Goal: Task Accomplishment & Management: Complete application form

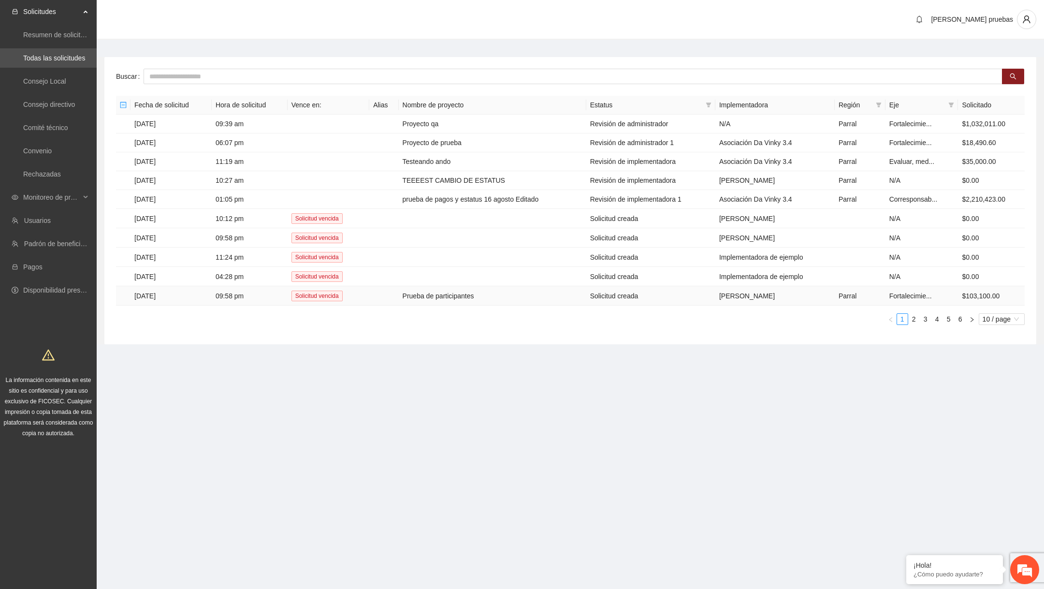
click at [457, 292] on td "Prueba de participantes" at bounding box center [493, 295] width 188 height 19
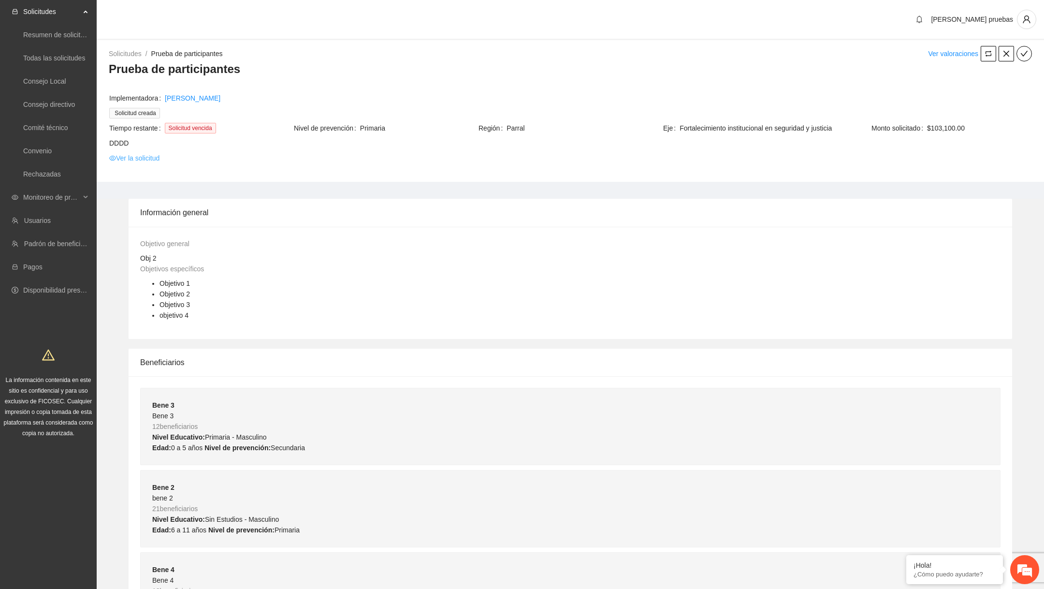
click at [160, 158] on link "Ver la solicitud" at bounding box center [134, 158] width 50 height 11
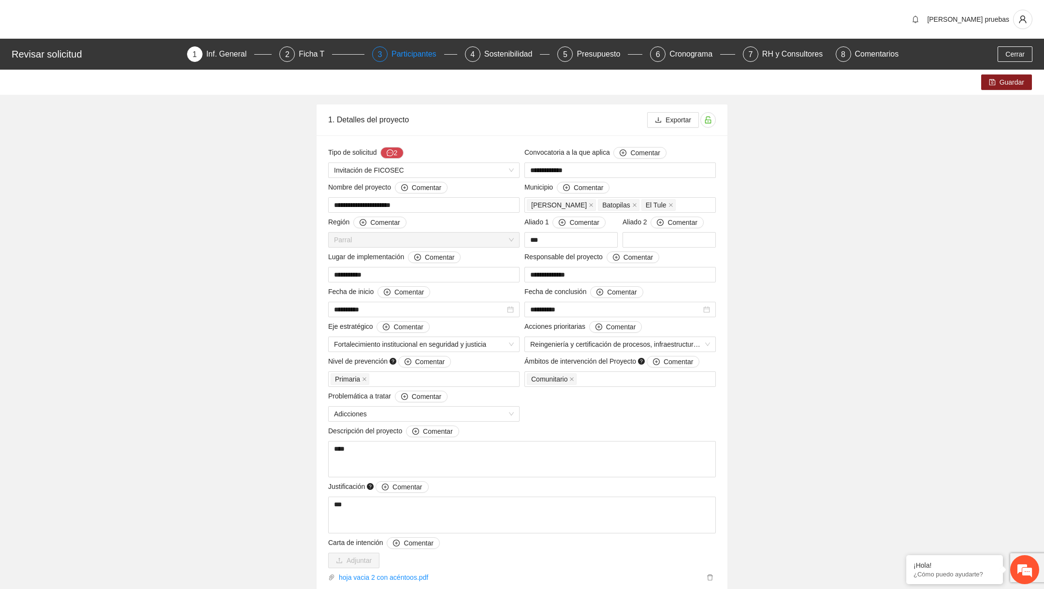
click at [396, 58] on div "Participantes" at bounding box center [418, 53] width 53 height 15
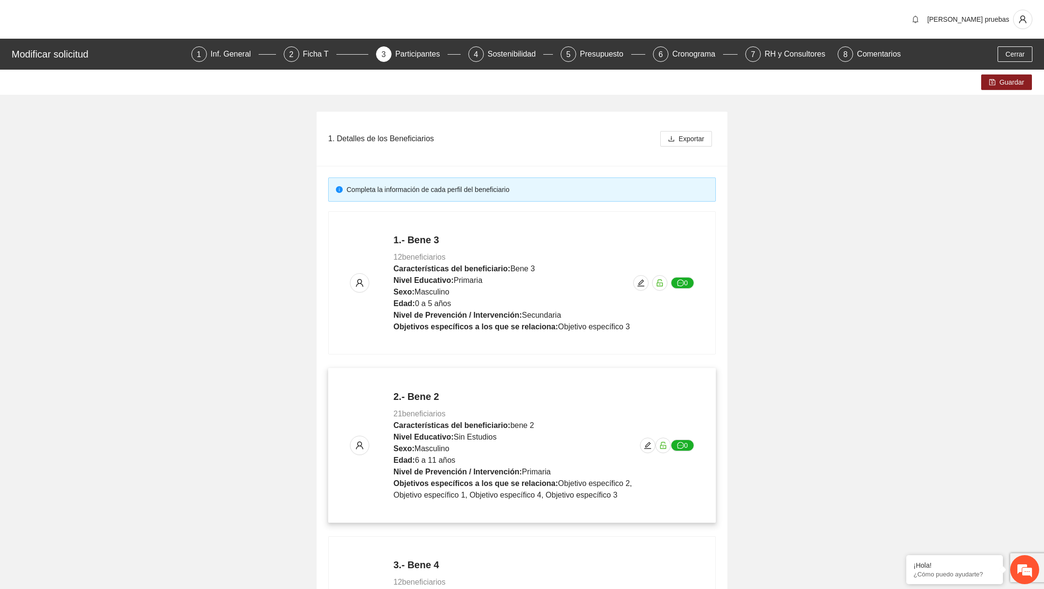
scroll to position [338, 0]
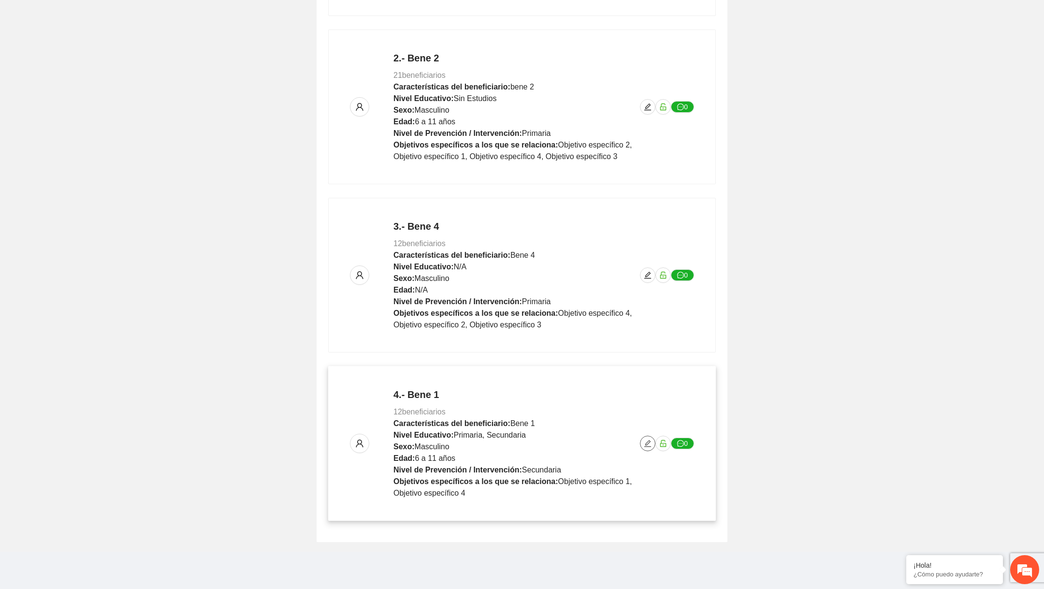
click at [646, 442] on icon "edit" at bounding box center [648, 443] width 8 height 8
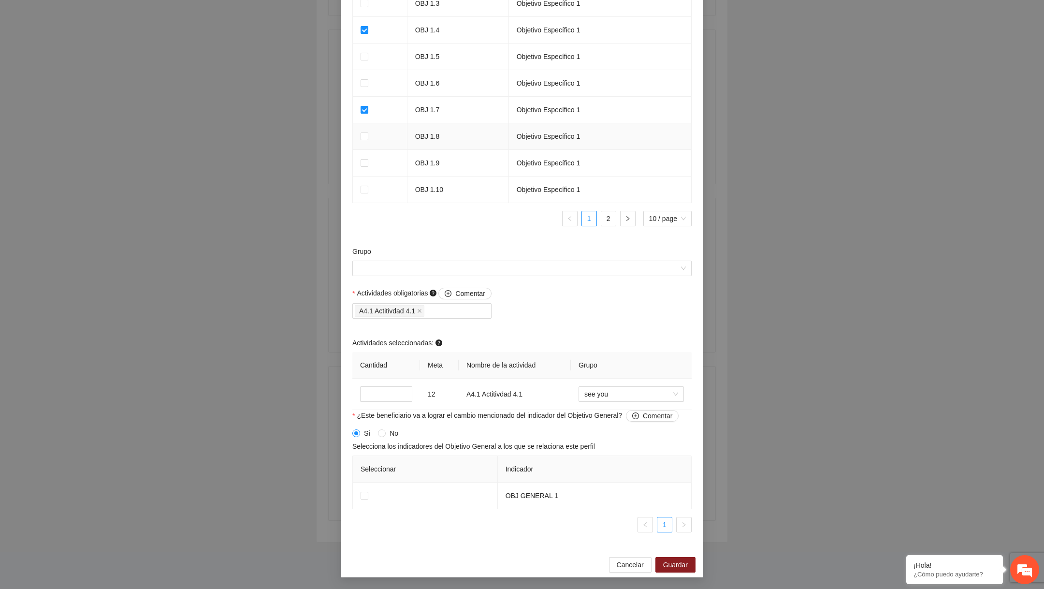
scroll to position [732, 0]
click at [538, 274] on input "Grupo" at bounding box center [518, 268] width 321 height 15
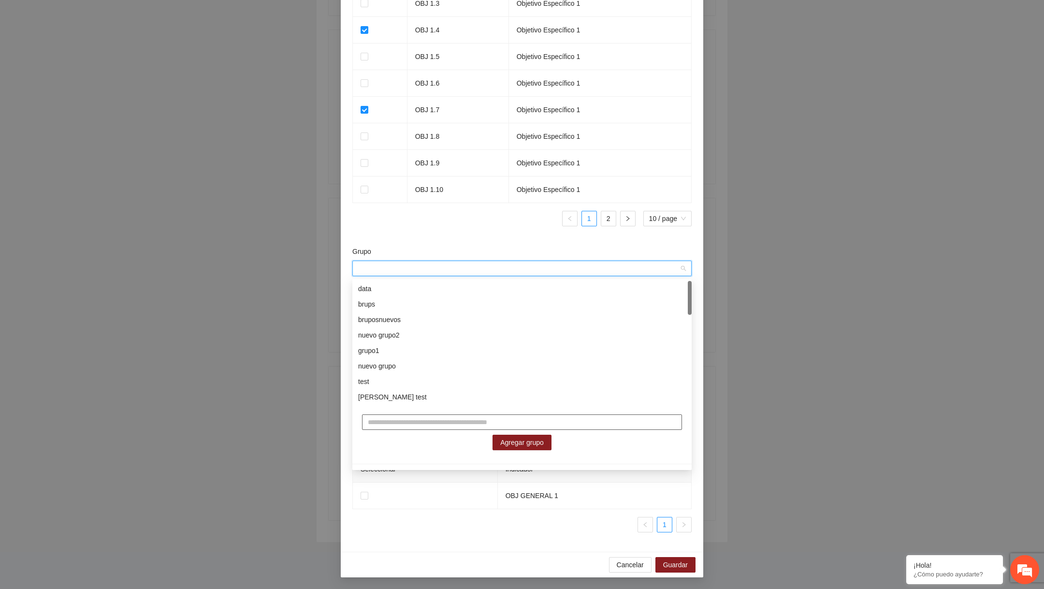
click at [430, 417] on input "text" at bounding box center [522, 421] width 320 height 15
type input "*"
type input "**********"
click at [544, 442] on button "Agregar grupo" at bounding box center [522, 442] width 59 height 15
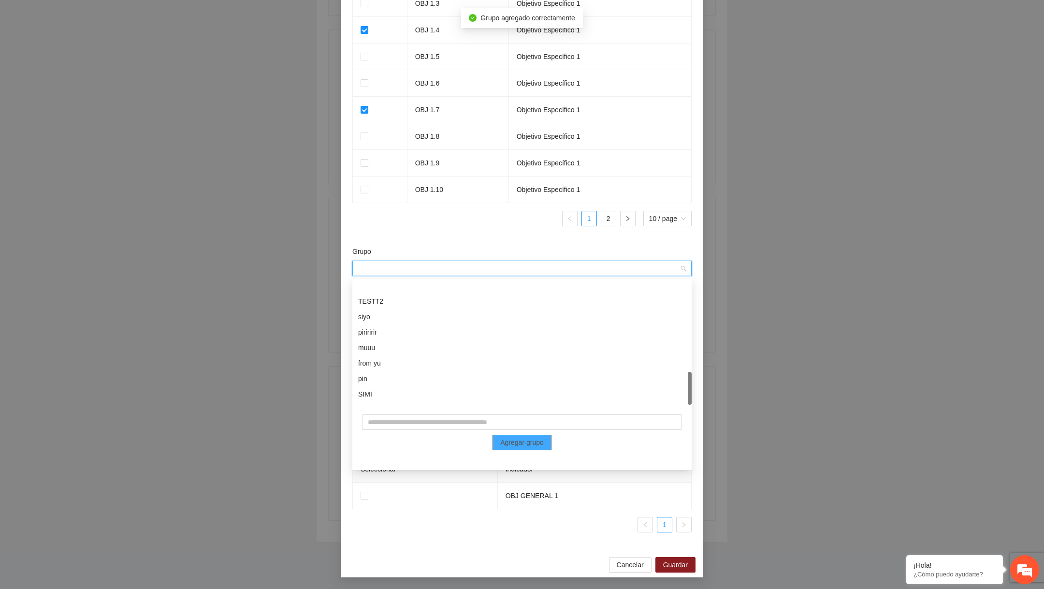
scroll to position [340, 0]
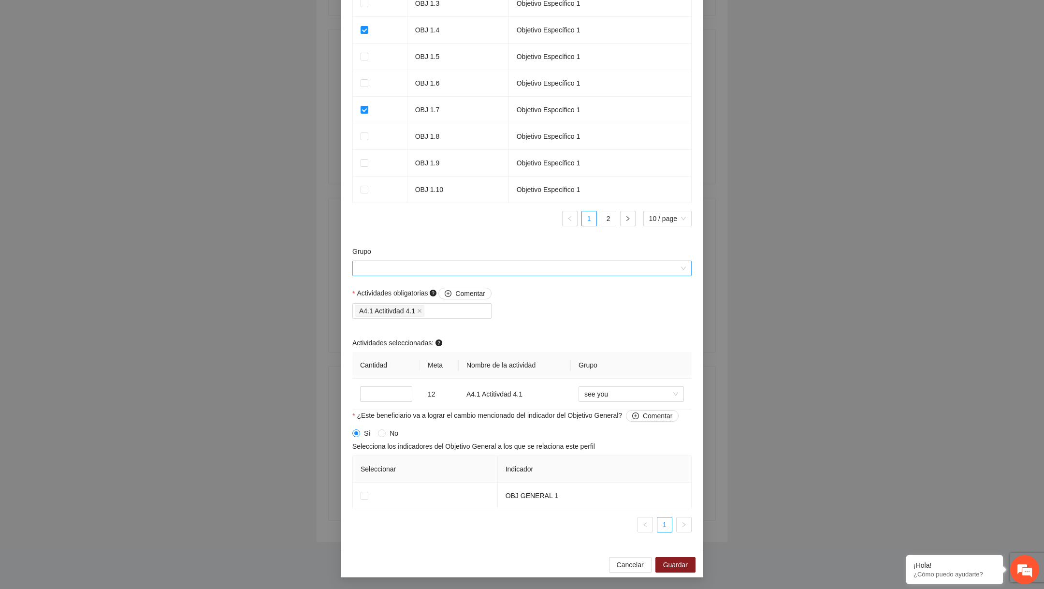
click at [501, 271] on input "Grupo" at bounding box center [518, 268] width 321 height 15
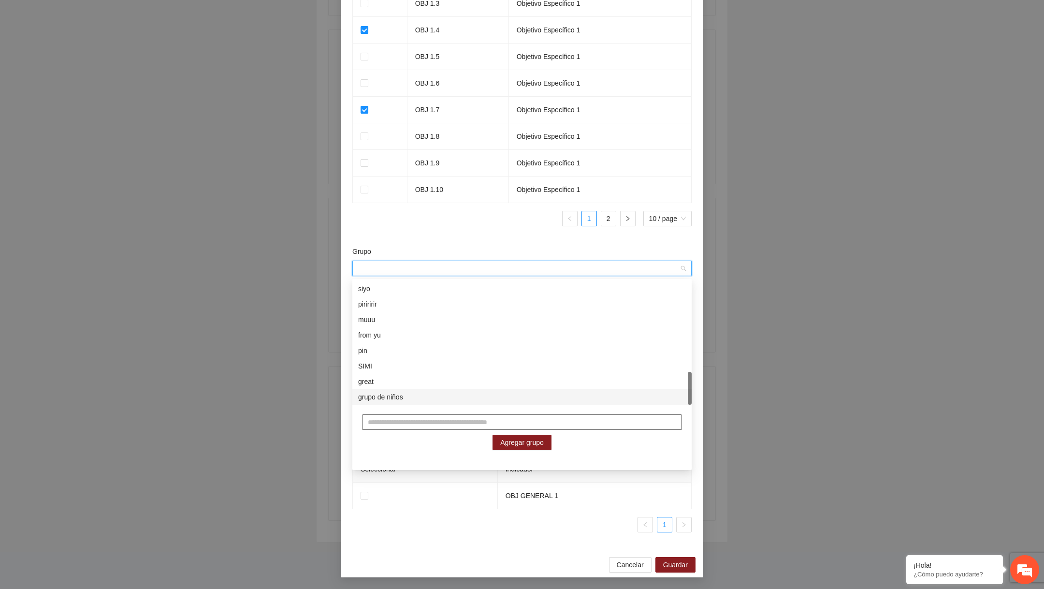
click at [436, 420] on input "text" at bounding box center [522, 421] width 320 height 15
type input "**********"
click at [509, 443] on span "Agregar grupo" at bounding box center [522, 442] width 44 height 11
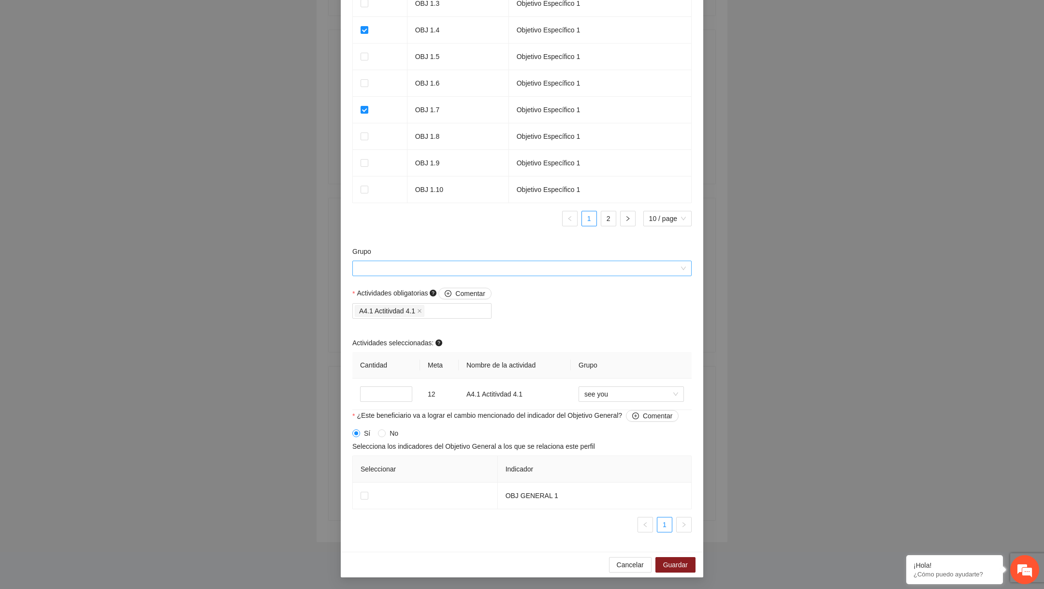
click at [531, 265] on input "Grupo" at bounding box center [518, 268] width 321 height 15
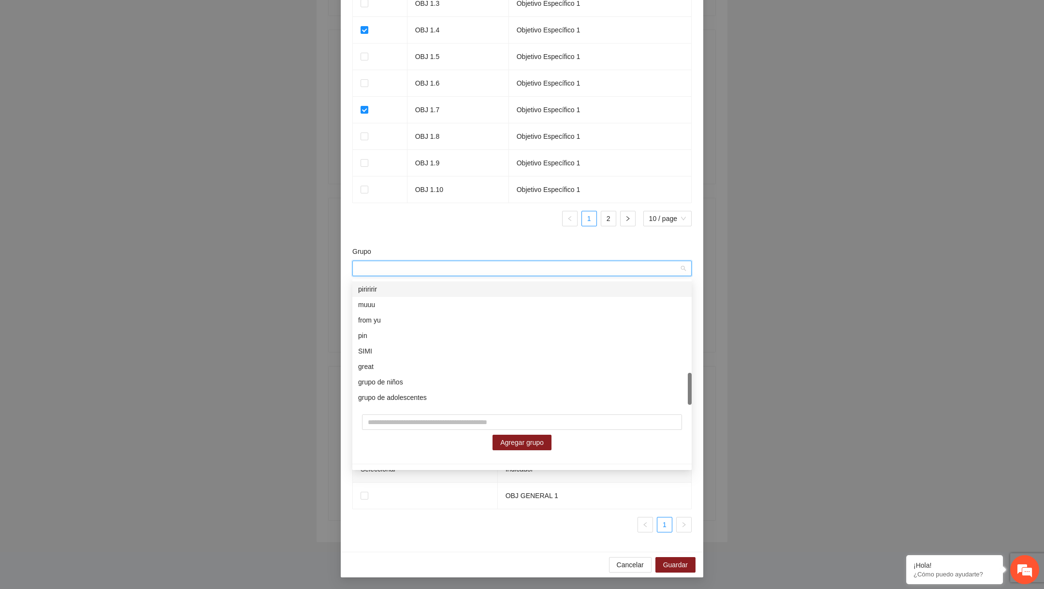
click at [486, 260] on div "Grupo" at bounding box center [521, 253] width 339 height 15
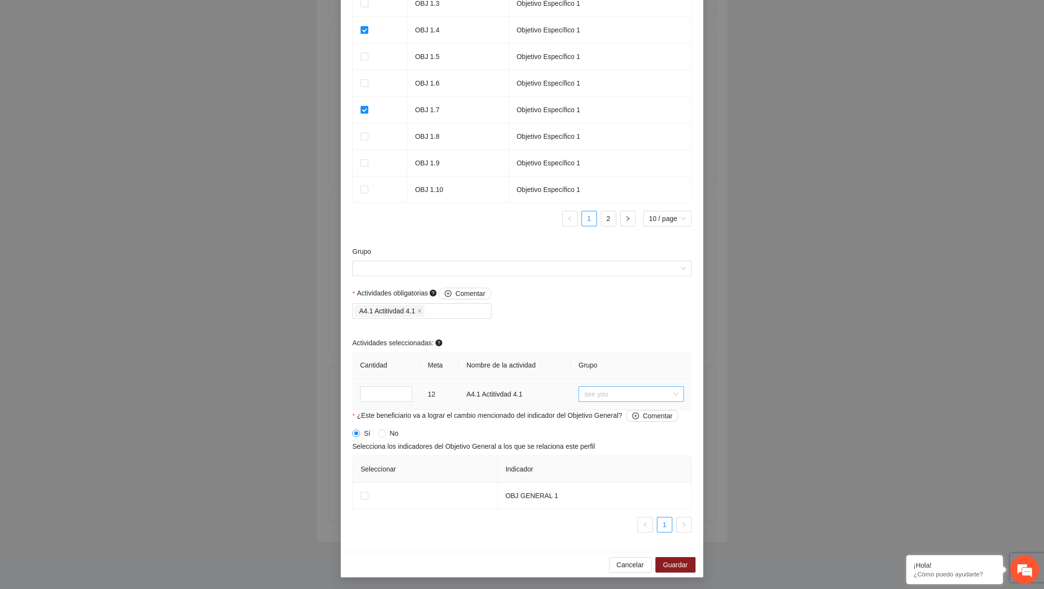
click at [623, 387] on span "see you" at bounding box center [631, 394] width 94 height 15
click at [591, 307] on div "Actividades obligatorias Comentar A4.1 Actitivdad 4.1 Actividades seleccionadas…" at bounding box center [522, 349] width 344 height 122
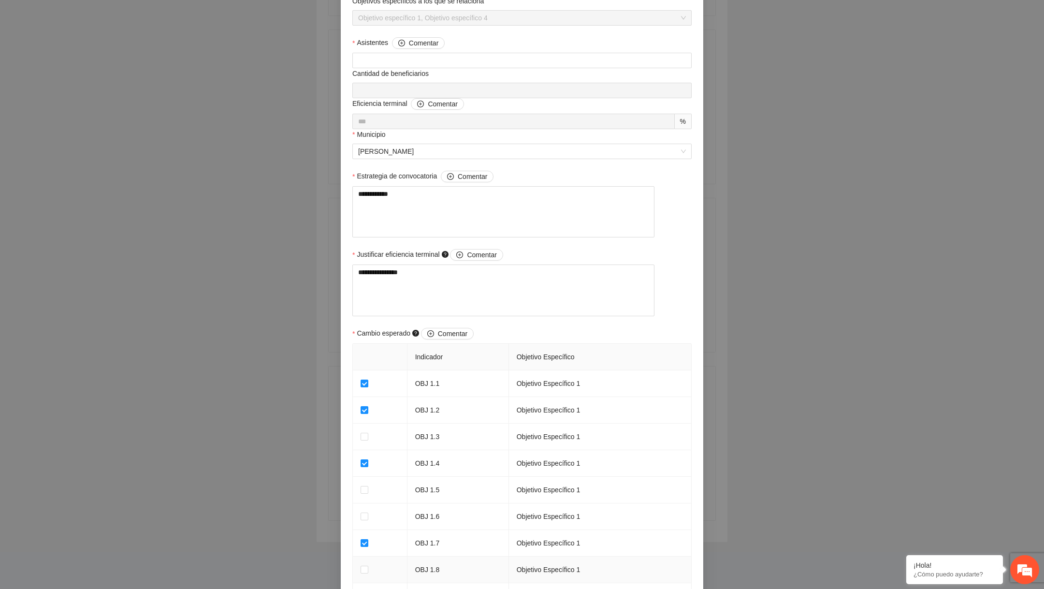
scroll to position [0, 0]
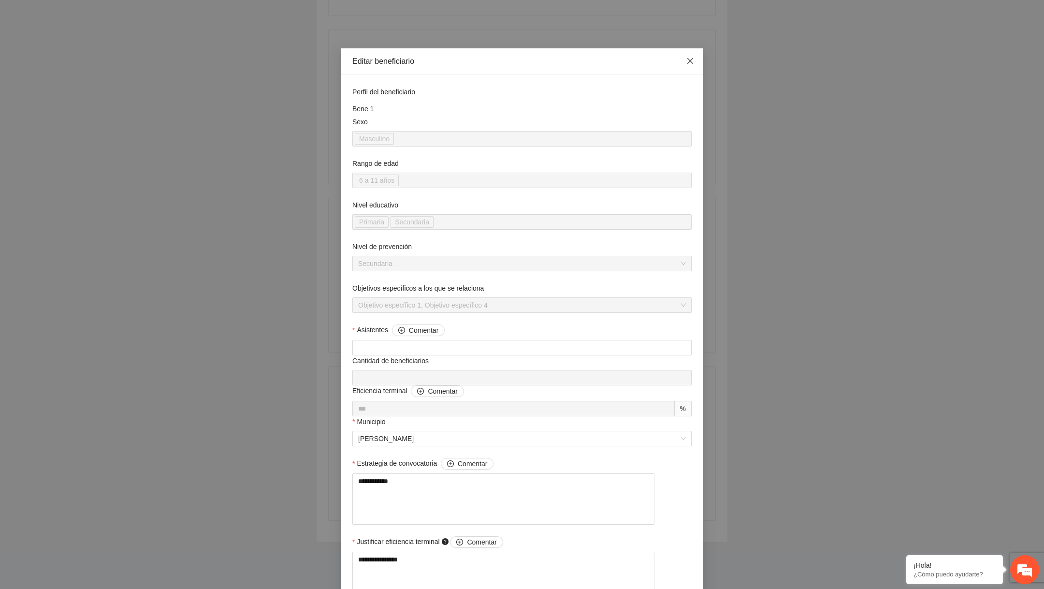
click at [696, 62] on span "Close" at bounding box center [690, 61] width 26 height 26
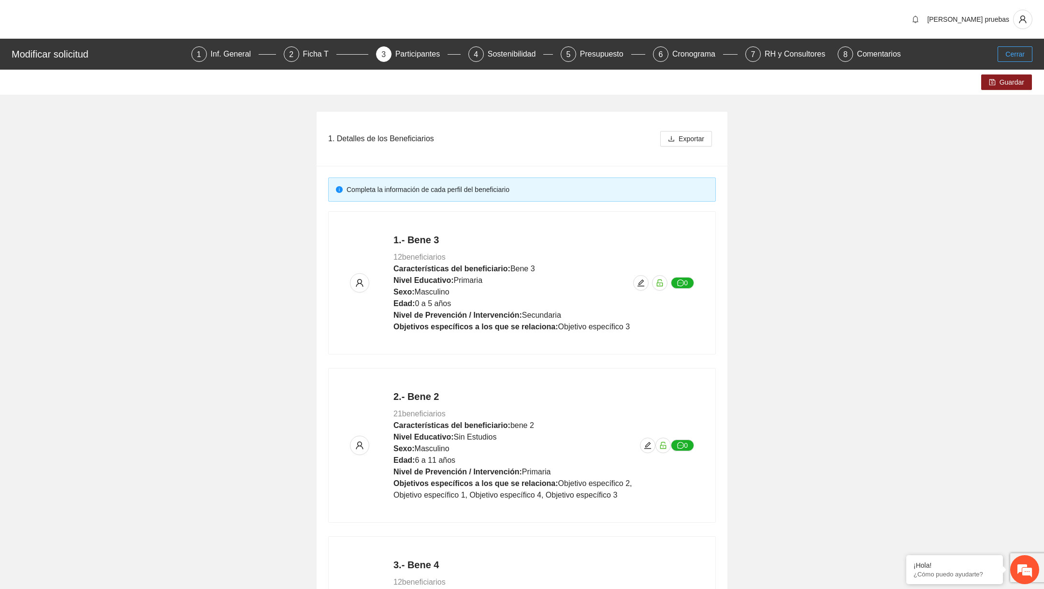
click at [1012, 53] on span "Cerrar" at bounding box center [1015, 54] width 19 height 11
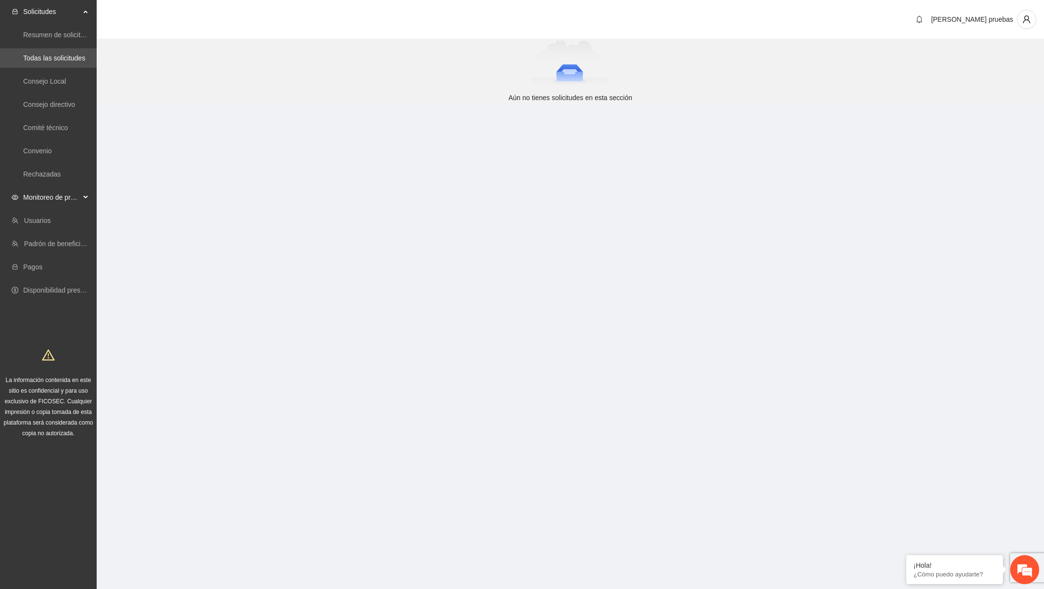
click at [62, 196] on span "Monitoreo de proyectos" at bounding box center [51, 197] width 57 height 19
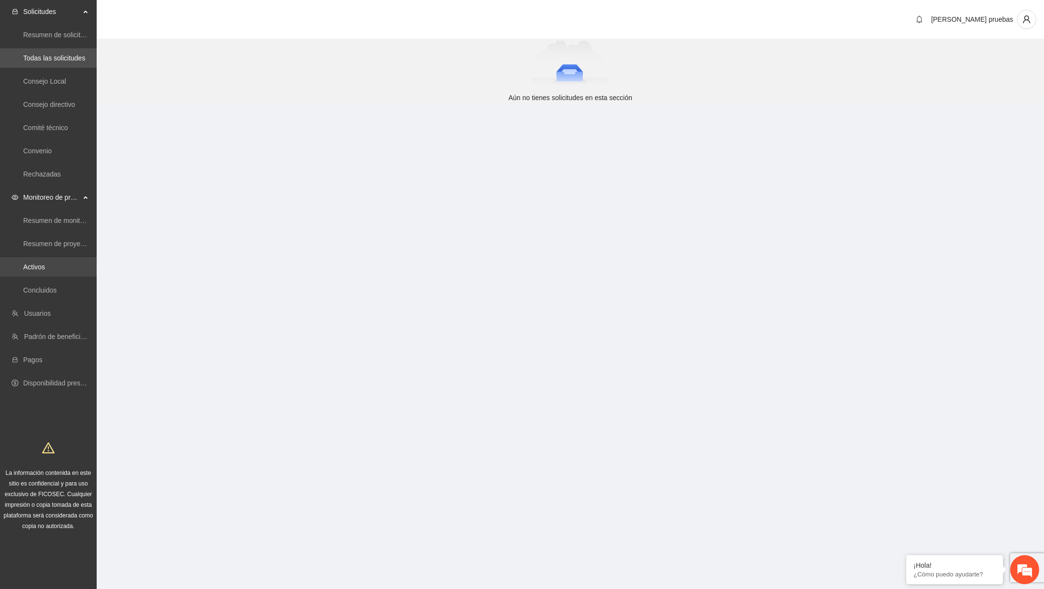
click at [45, 271] on link "Activos" at bounding box center [34, 267] width 22 height 8
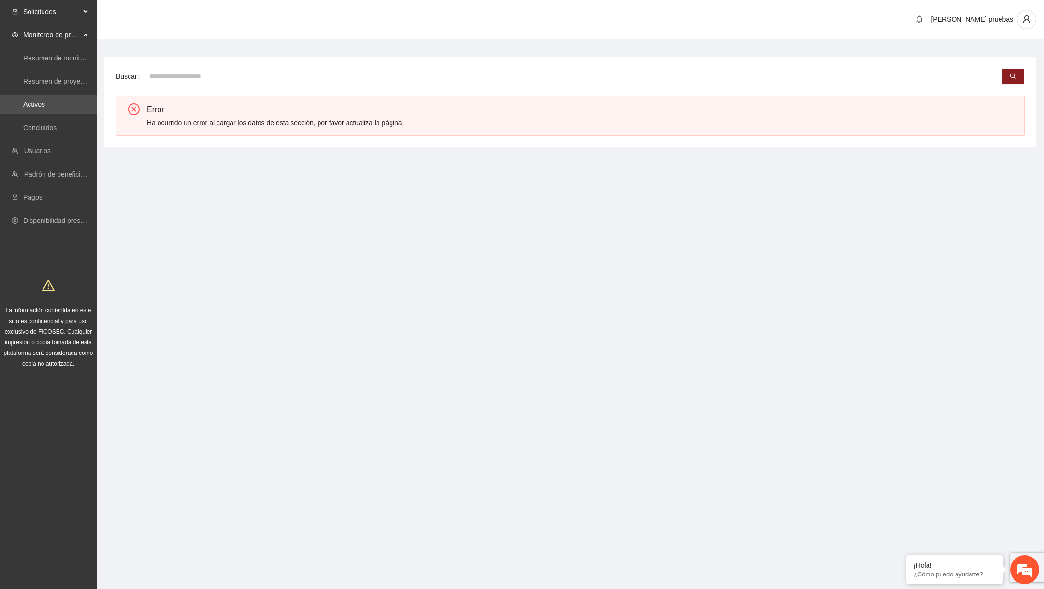
click at [74, 6] on span "Solicitudes" at bounding box center [51, 11] width 57 height 19
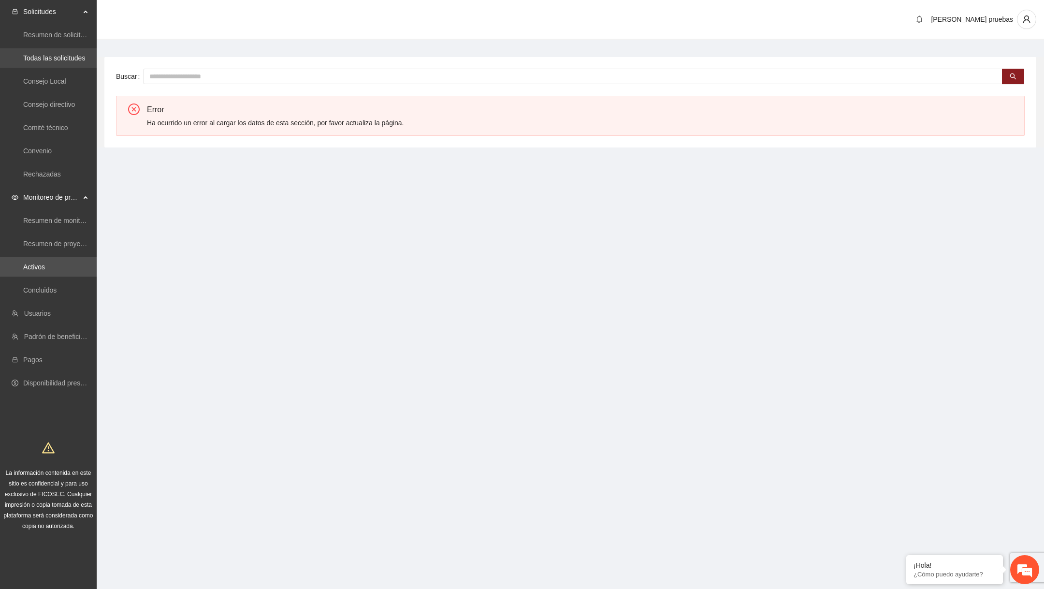
click at [66, 62] on link "Todas las solicitudes" at bounding box center [54, 58] width 62 height 8
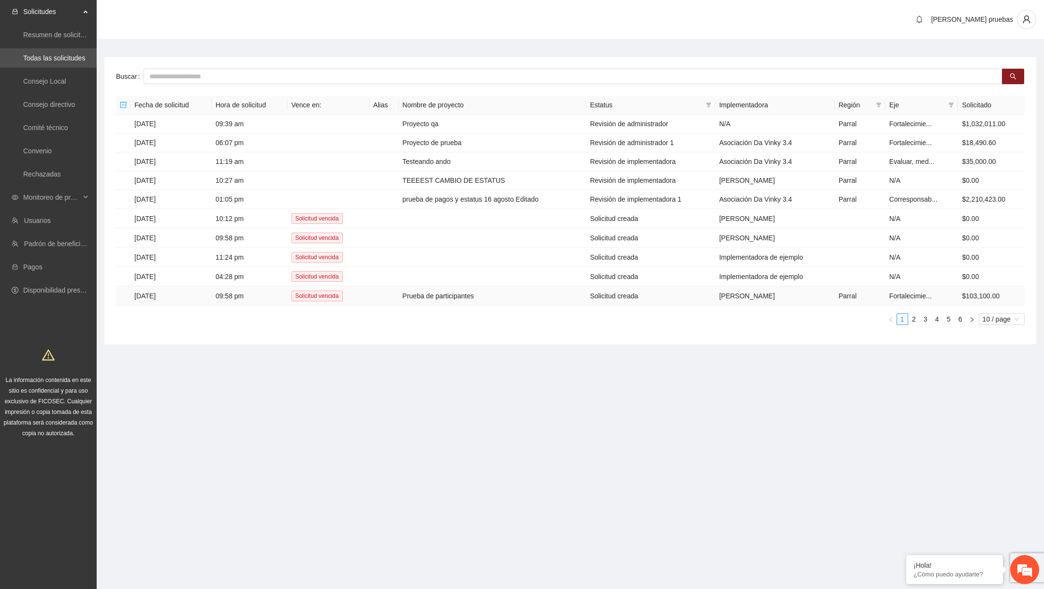
click at [425, 294] on td "Prueba de participantes" at bounding box center [493, 295] width 188 height 19
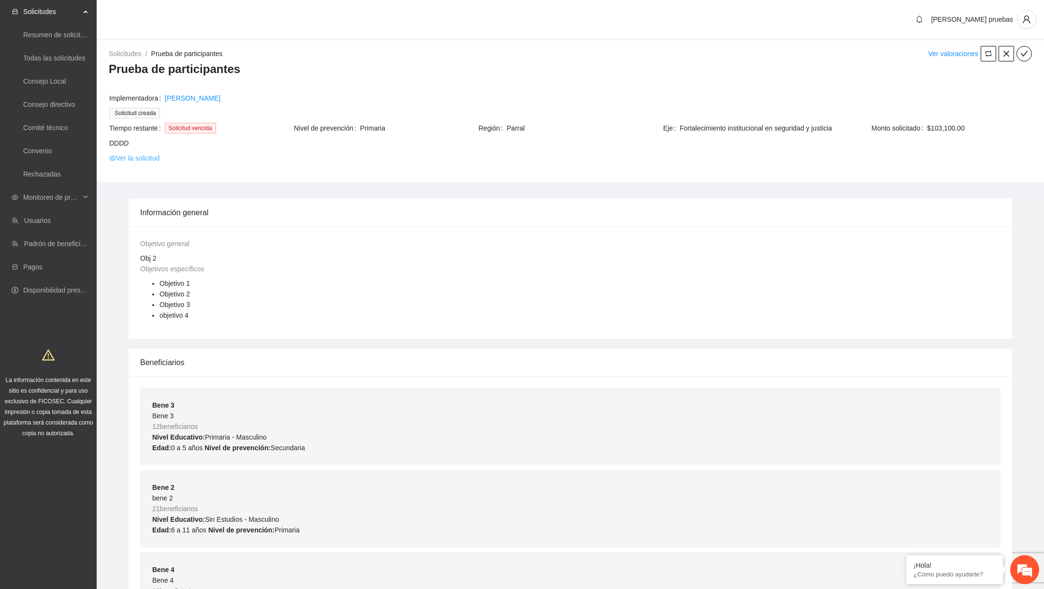
click at [155, 157] on link "Ver la solicitud" at bounding box center [134, 158] width 50 height 11
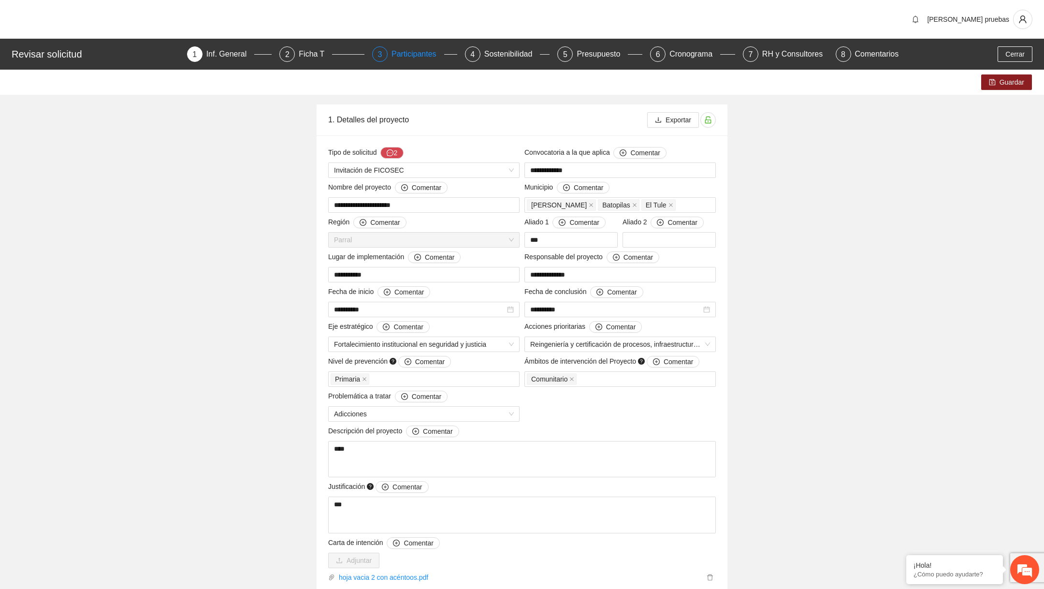
click at [416, 55] on div "Participantes" at bounding box center [418, 53] width 53 height 15
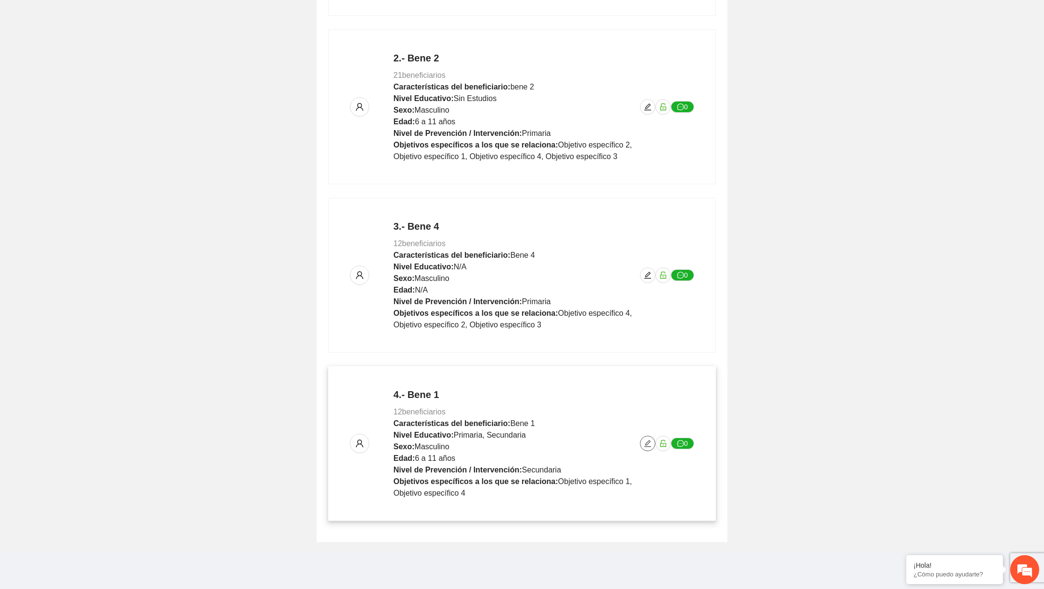
click at [649, 444] on icon "edit" at bounding box center [648, 443] width 8 height 8
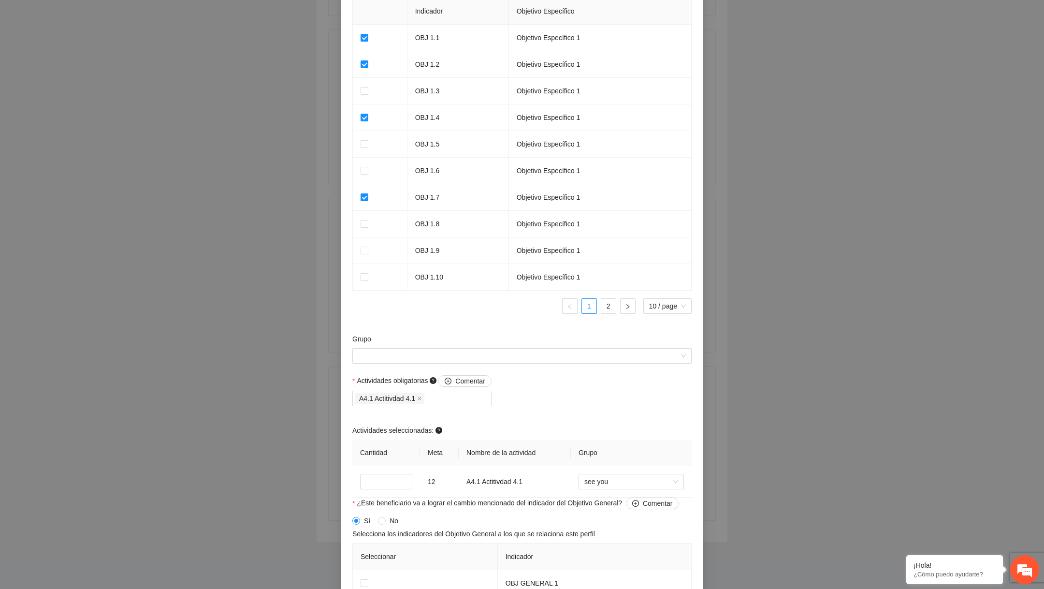
scroll to position [732, 0]
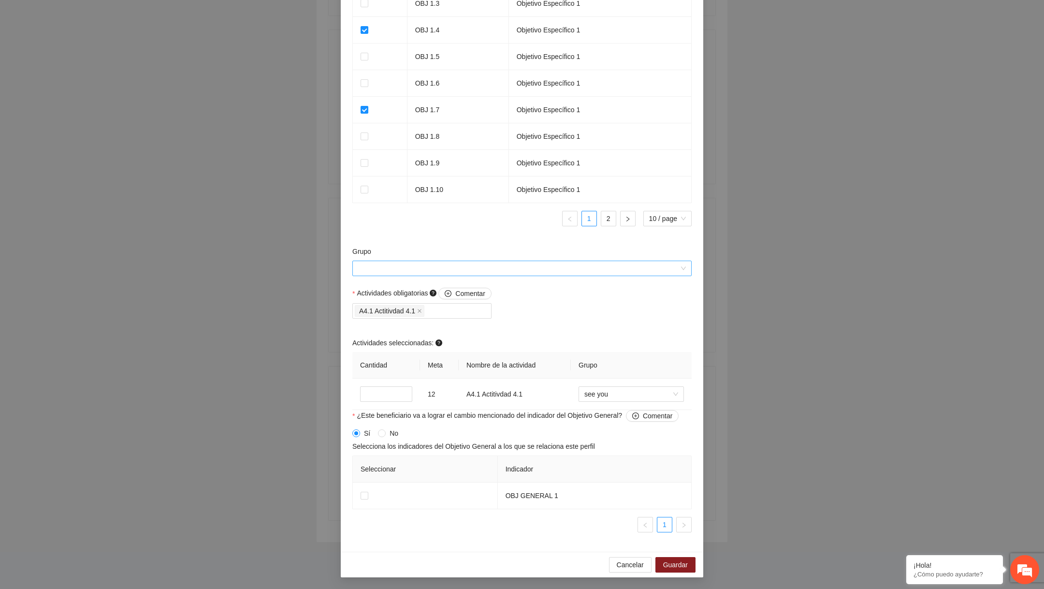
click at [520, 267] on input "Grupo" at bounding box center [518, 268] width 321 height 15
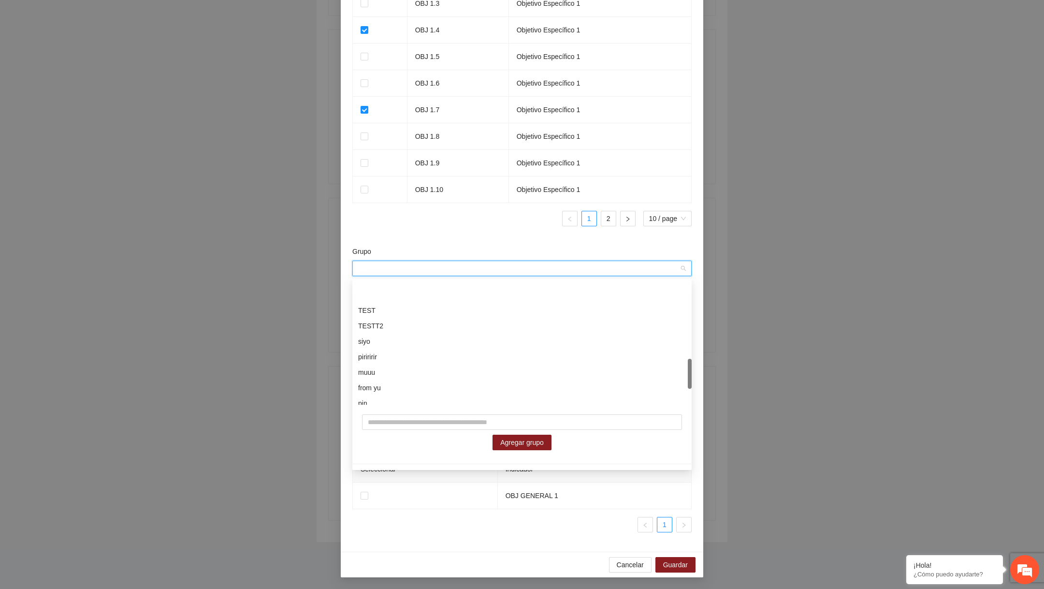
scroll to position [336, 0]
click at [440, 424] on input "text" at bounding box center [522, 421] width 320 height 15
type input "**********"
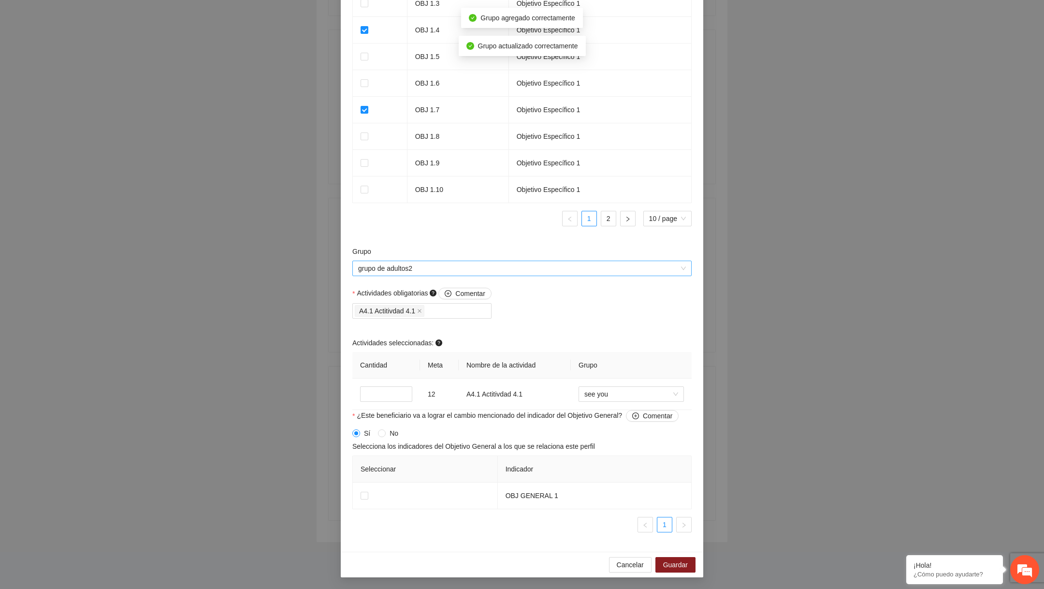
click at [508, 275] on span "grupo de adultos2" at bounding box center [522, 268] width 328 height 15
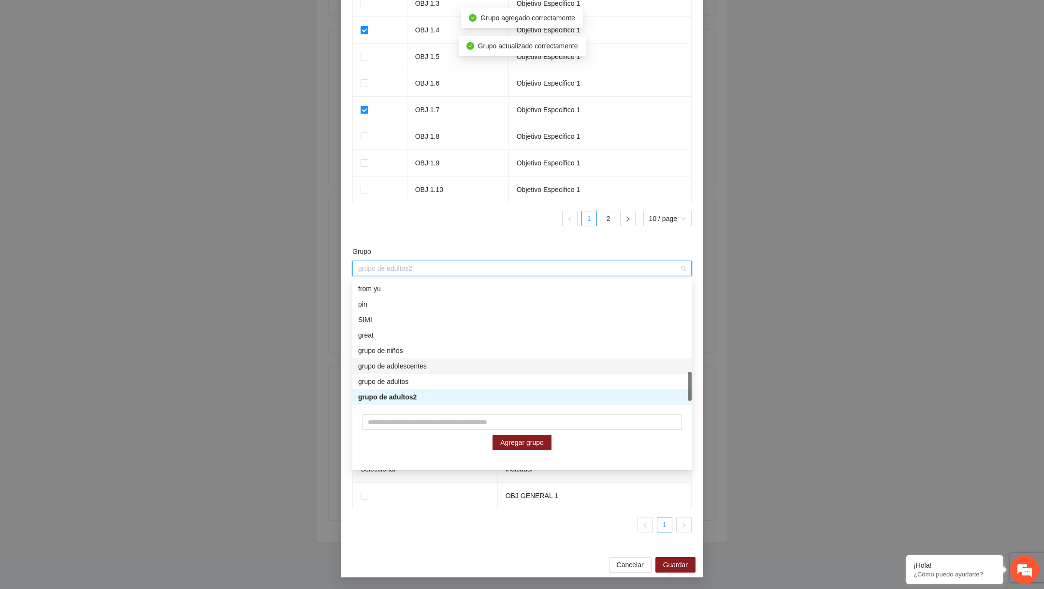
scroll to position [402, 0]
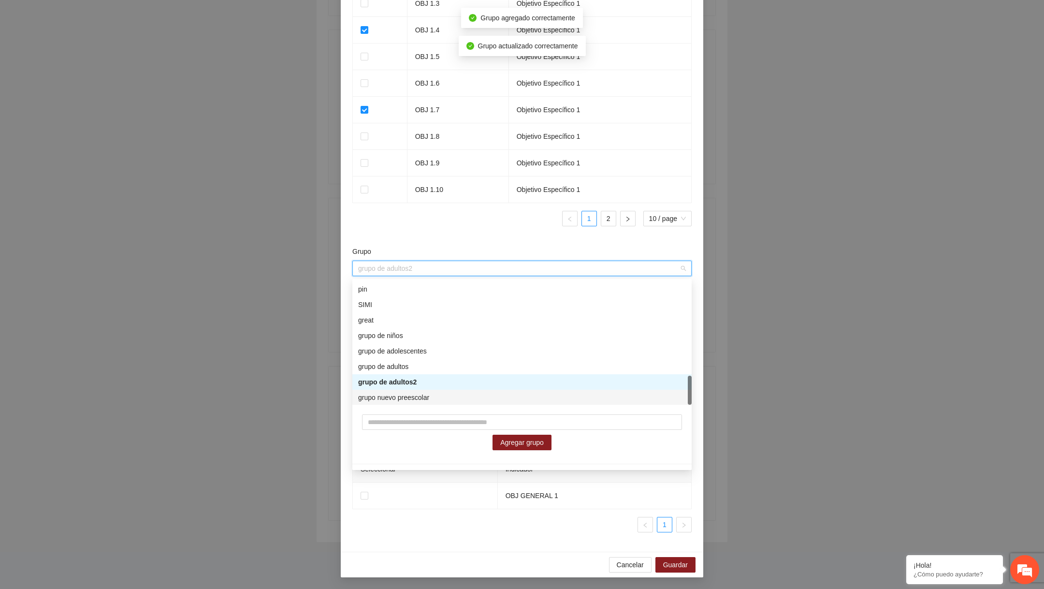
click at [456, 396] on div "grupo nuevo preescolar" at bounding box center [522, 397] width 328 height 11
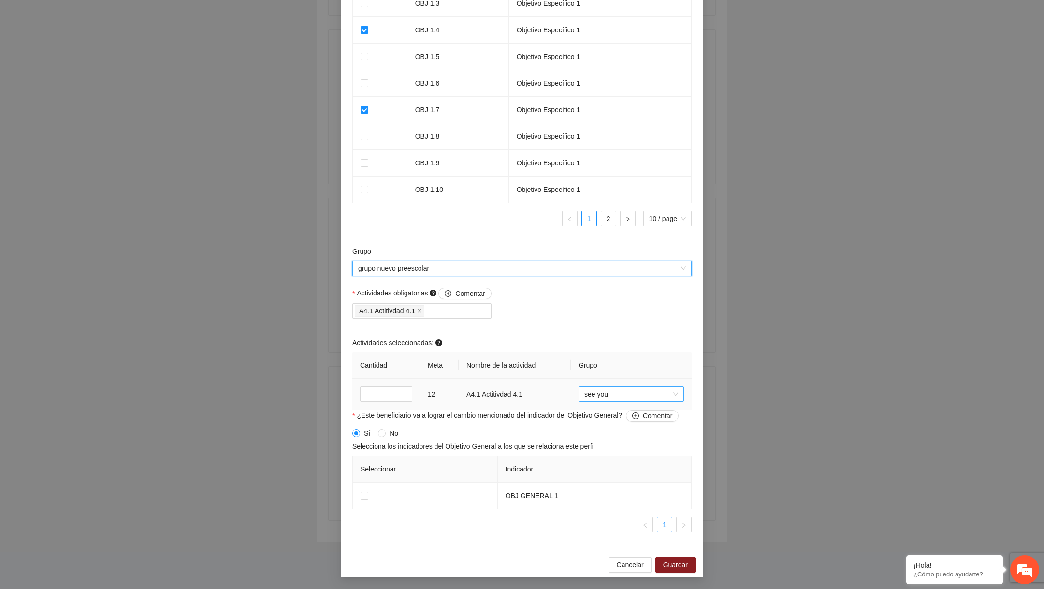
click at [603, 394] on span "see you" at bounding box center [631, 394] width 94 height 15
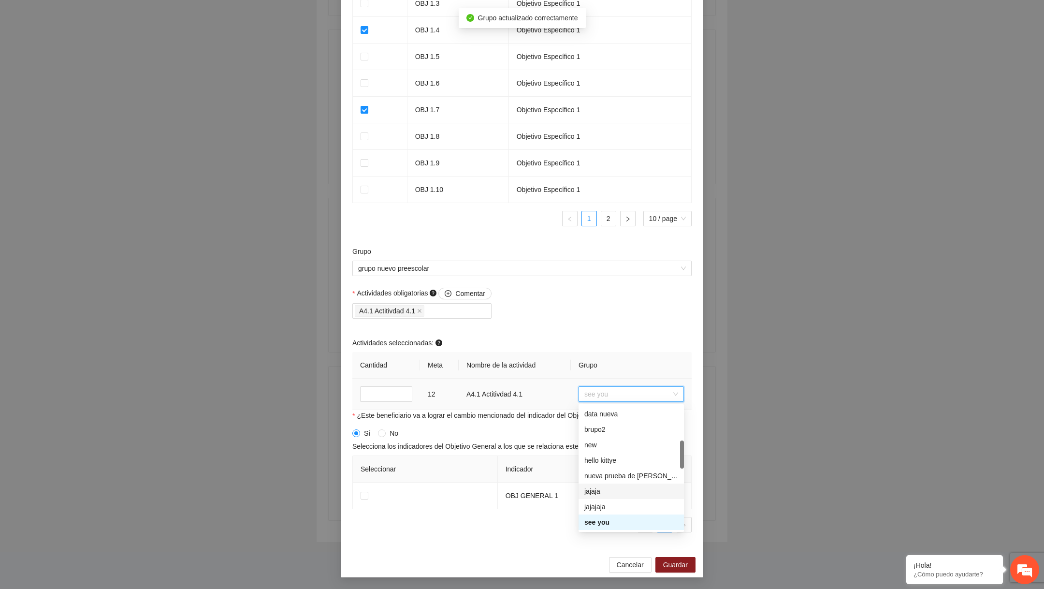
scroll to position [418, 0]
click at [600, 521] on div "grupo nuevo preescolar" at bounding box center [631, 522] width 94 height 11
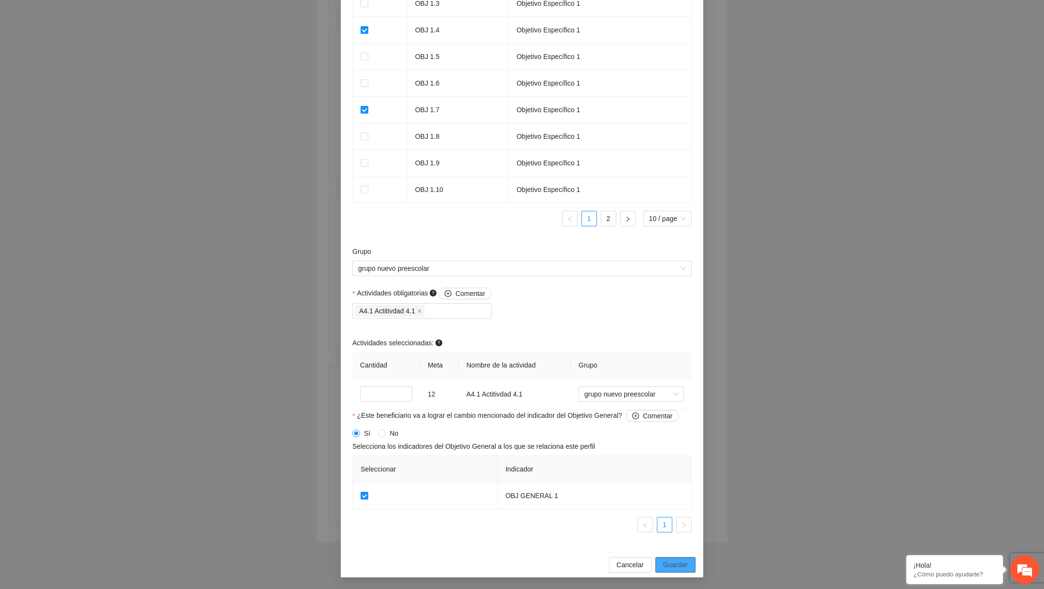
click at [680, 569] on span "Guardar" at bounding box center [675, 564] width 25 height 11
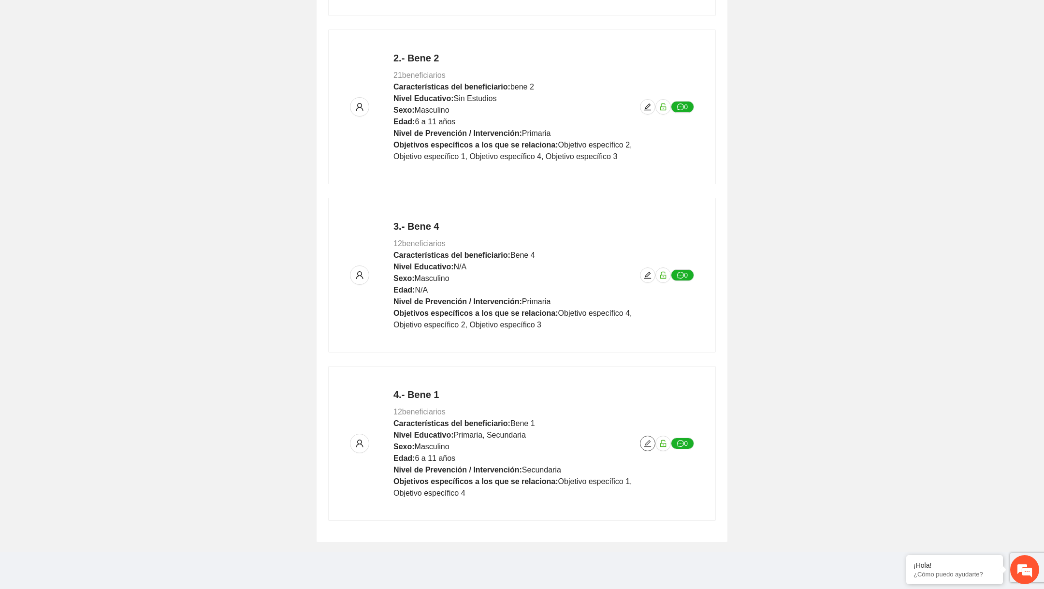
scroll to position [0, 0]
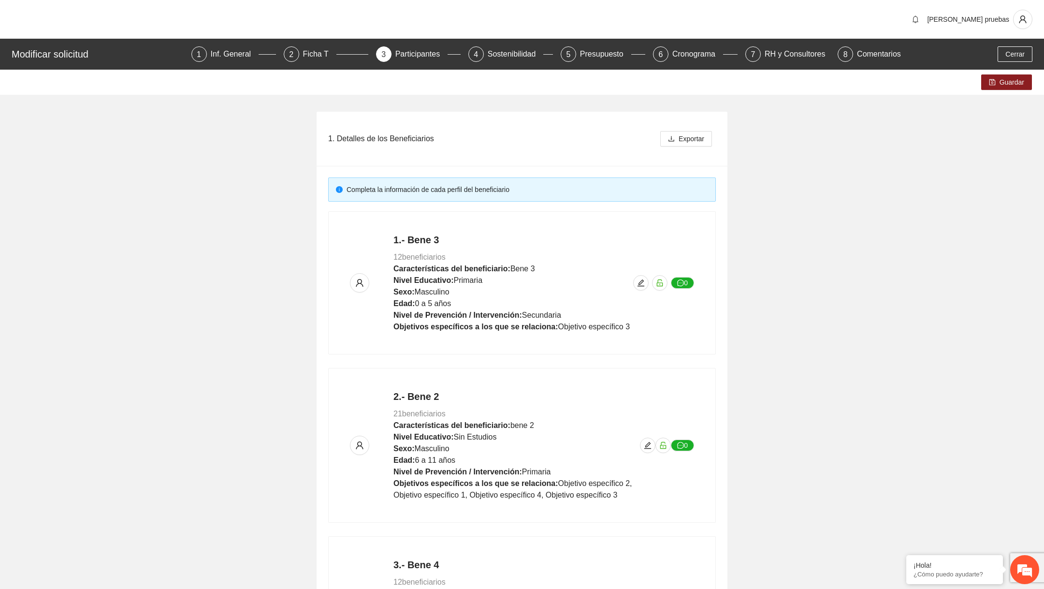
click at [990, 73] on div "Guardar" at bounding box center [522, 82] width 1044 height 25
click at [990, 76] on button "Guardar" at bounding box center [1006, 81] width 51 height 15
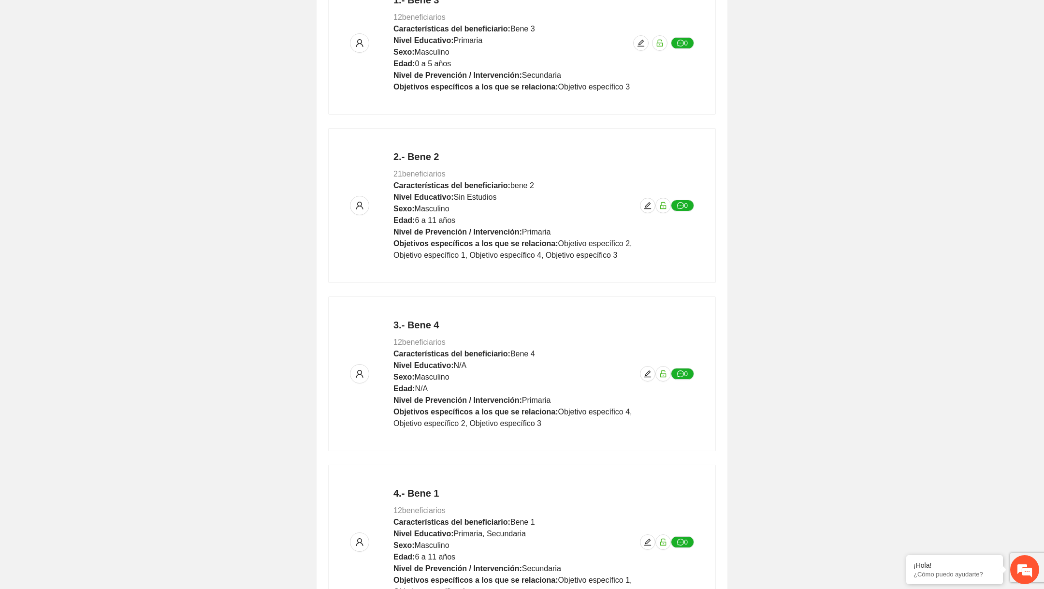
scroll to position [338, 0]
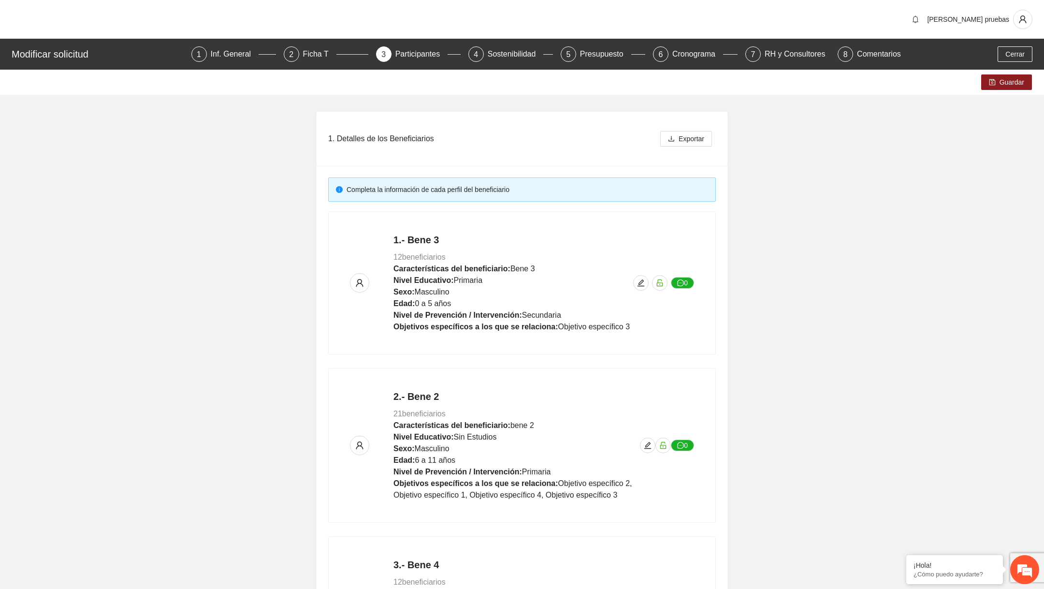
scroll to position [338, 0]
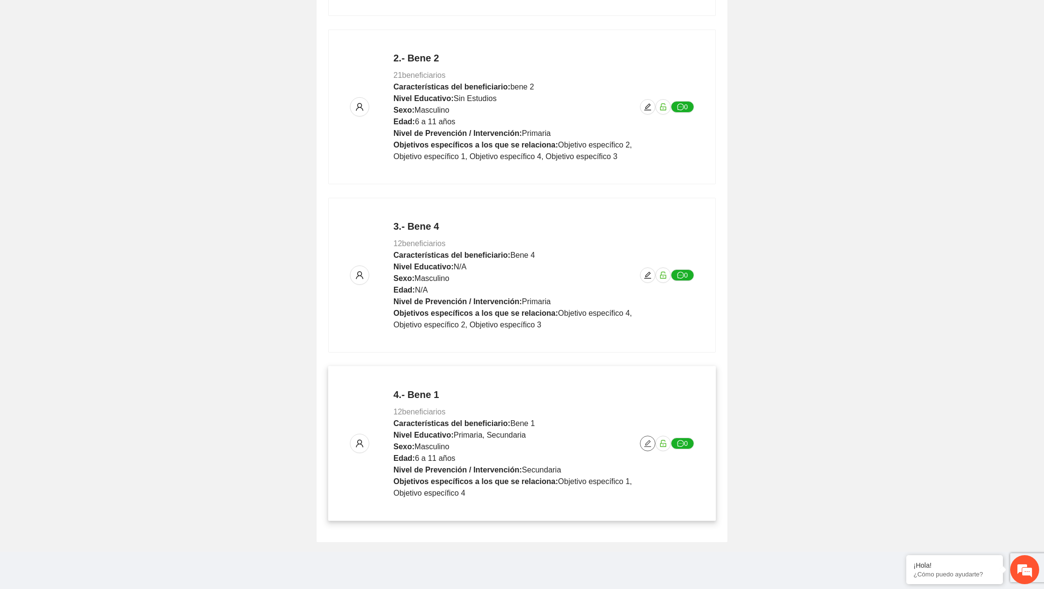
click at [652, 441] on span "edit" at bounding box center [648, 443] width 15 height 8
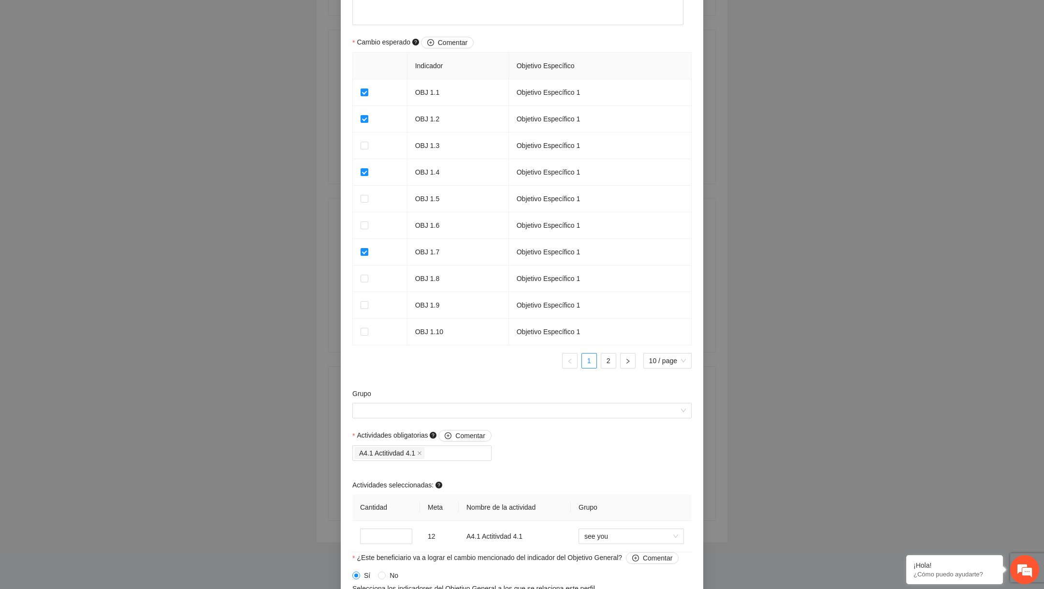
scroll to position [732, 0]
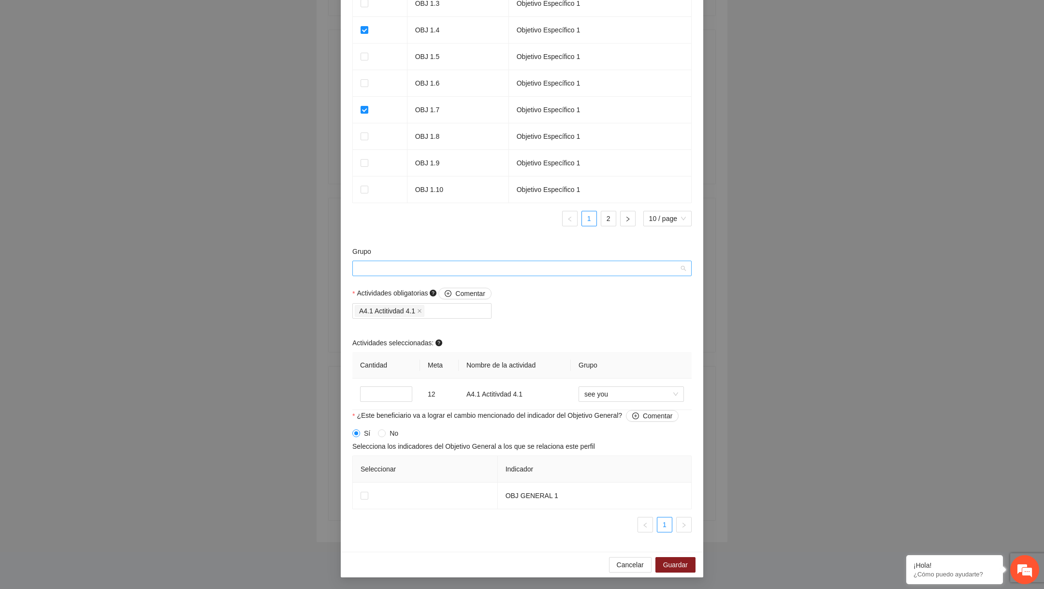
click at [509, 270] on input "Grupo" at bounding box center [518, 268] width 321 height 15
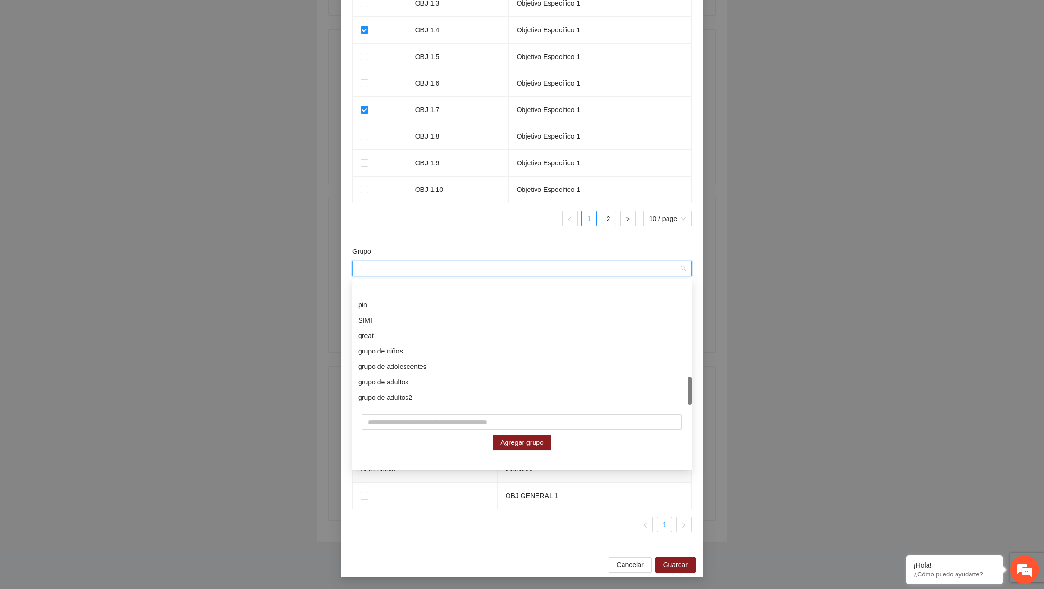
scroll to position [418, 0]
click at [422, 427] on input "text" at bounding box center [522, 421] width 320 height 15
type input "*"
type input "**********"
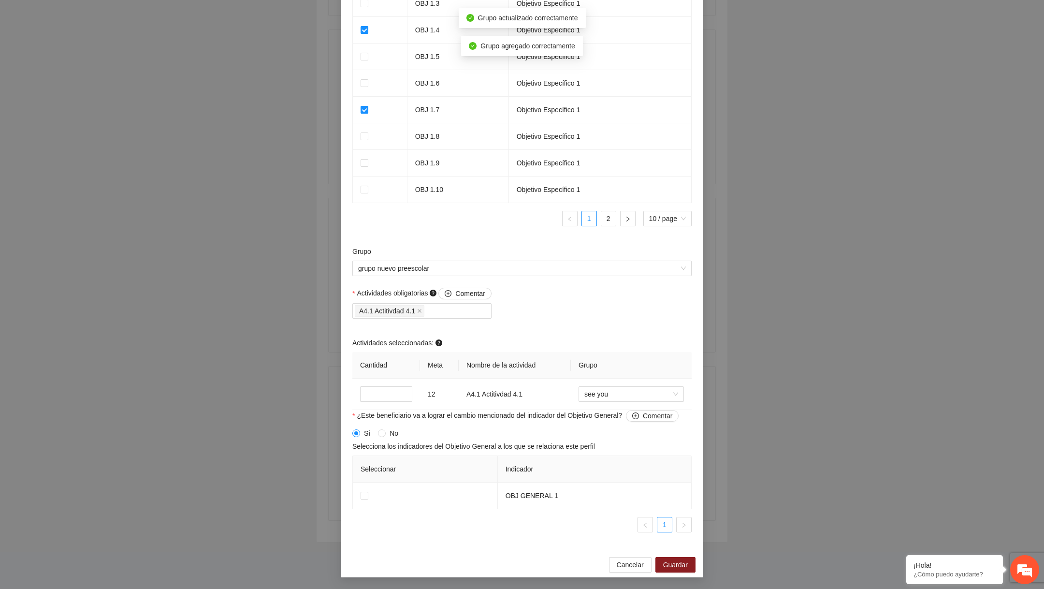
click at [496, 278] on div "Grupo grupo nuevo preescolar" at bounding box center [522, 267] width 344 height 42
click at [479, 262] on div "Seleccionar únicamente las actividades que el usuario debe cumplir de manera ob…" at bounding box center [426, 254] width 193 height 42
click at [551, 315] on div "Actividades obligatorias Comentar A4.1 Actitivdad 4.1 Actividades seleccionadas…" at bounding box center [522, 349] width 344 height 122
click at [528, 278] on div "Grupo grupo nuevo preescolar" at bounding box center [522, 267] width 344 height 42
click at [521, 268] on span "grupo nuevo preescolar" at bounding box center [522, 268] width 328 height 15
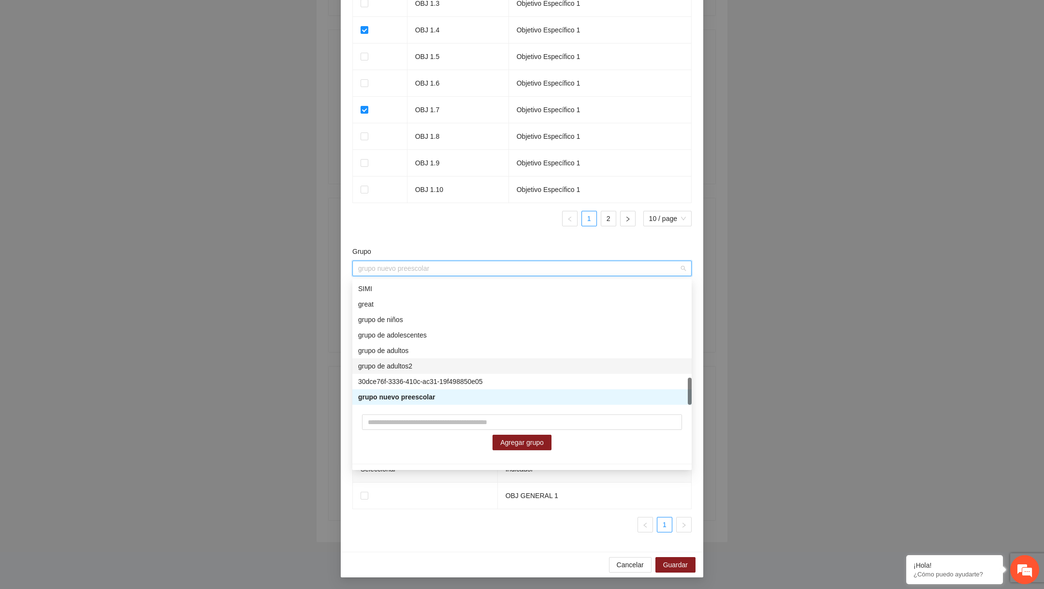
scroll to position [433, 0]
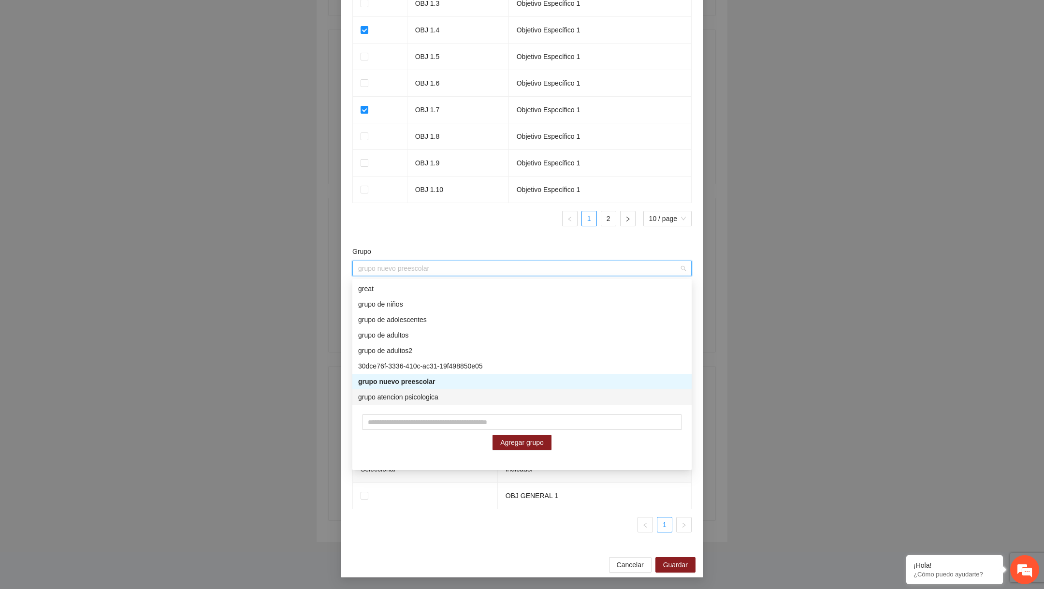
click at [465, 394] on div "grupo atencion psicologica" at bounding box center [522, 397] width 328 height 11
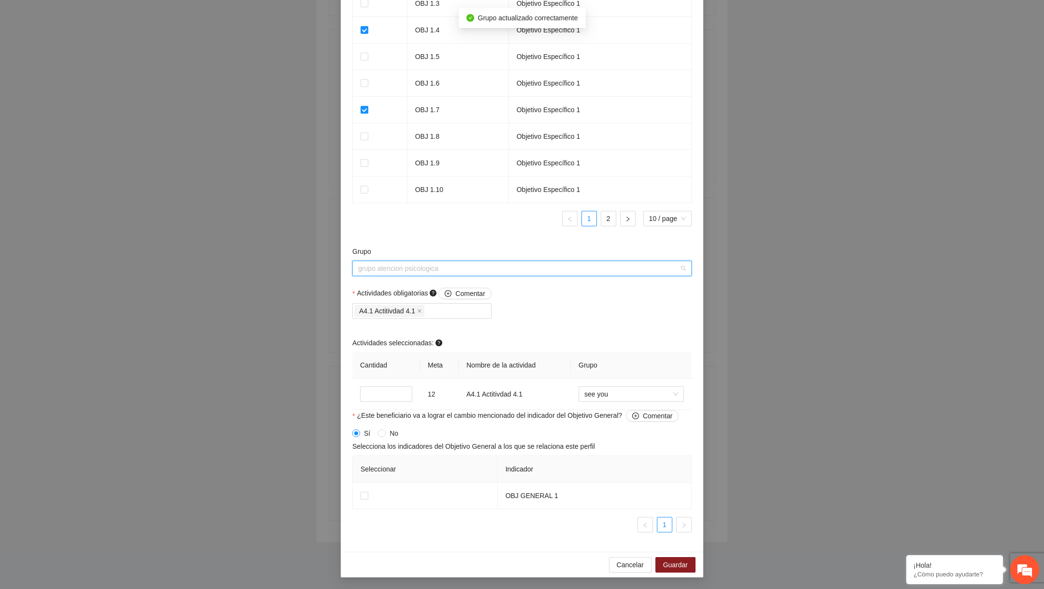
click at [454, 269] on span "grupo atencion psicologica" at bounding box center [522, 268] width 328 height 15
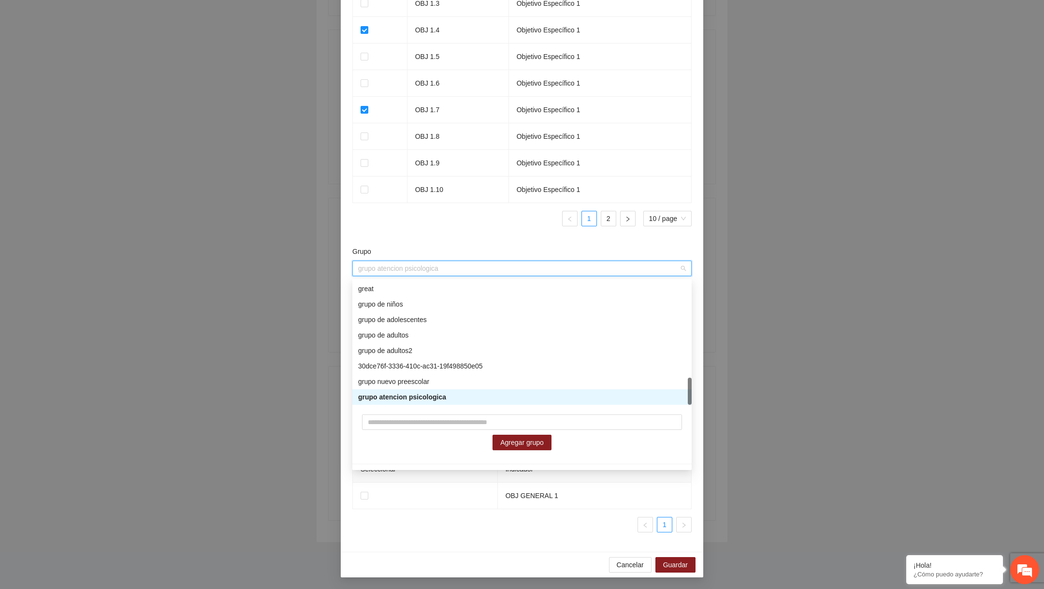
click at [308, 397] on div "**********" at bounding box center [522, 294] width 1044 height 589
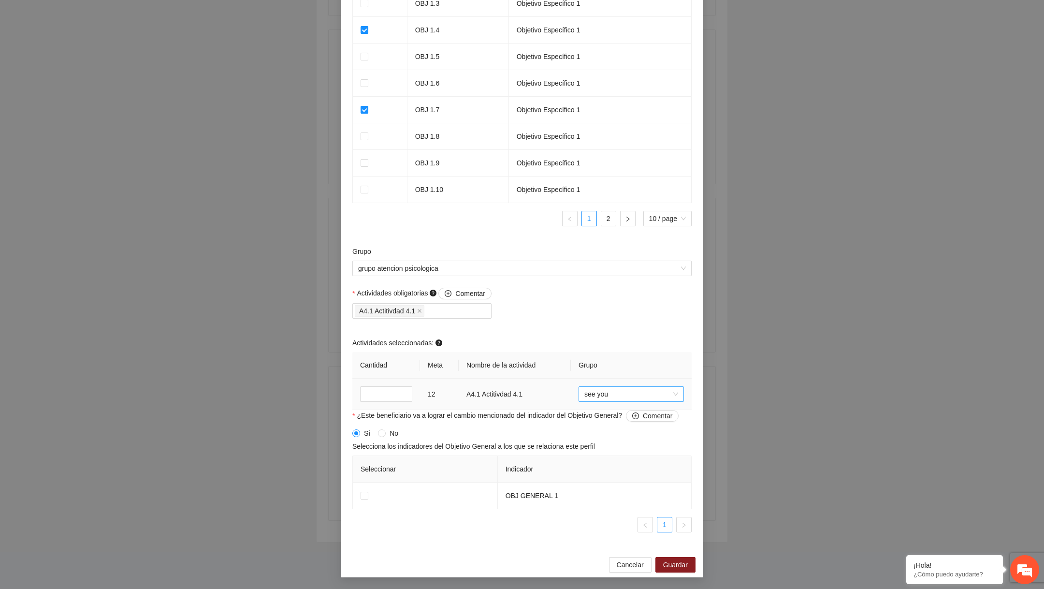
click at [627, 395] on span "see you" at bounding box center [631, 394] width 94 height 15
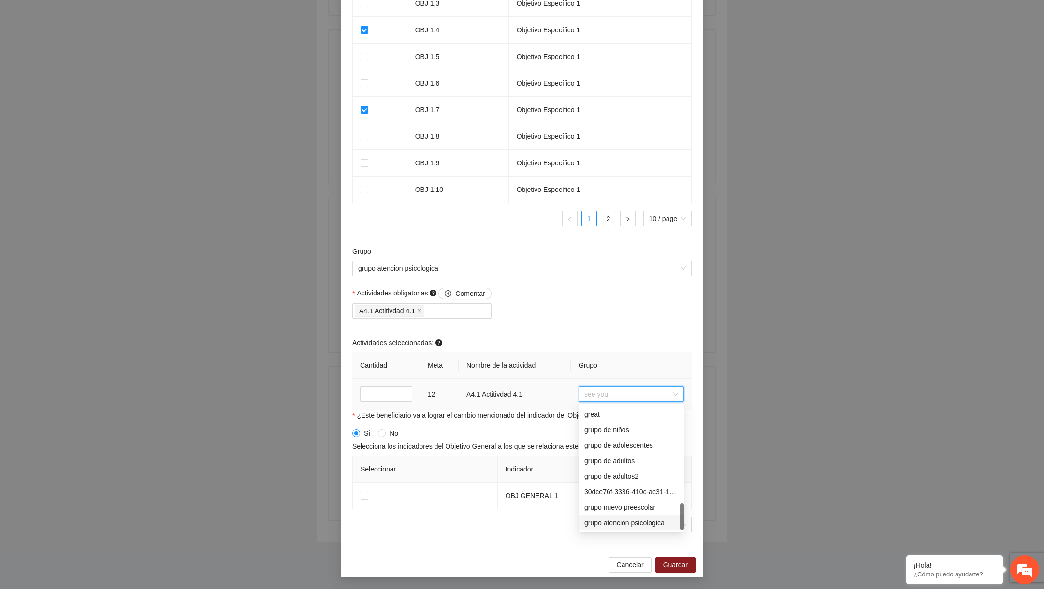
click at [606, 518] on div "grupo atencion psicologica" at bounding box center [631, 522] width 94 height 11
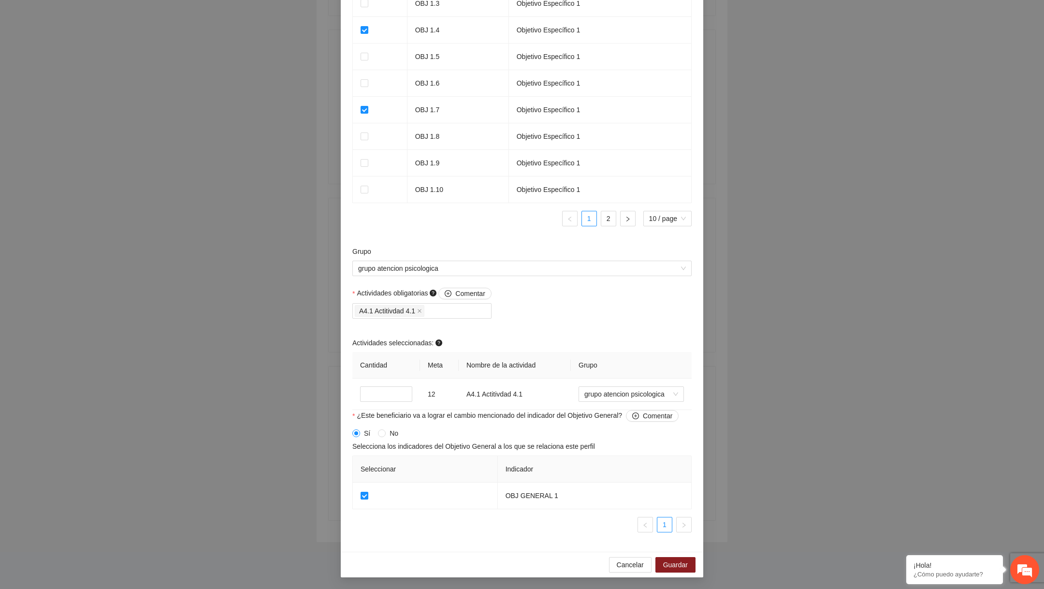
click at [696, 560] on div "Cancelar Guardar" at bounding box center [522, 565] width 363 height 26
click at [679, 561] on span "Guardar" at bounding box center [675, 564] width 25 height 11
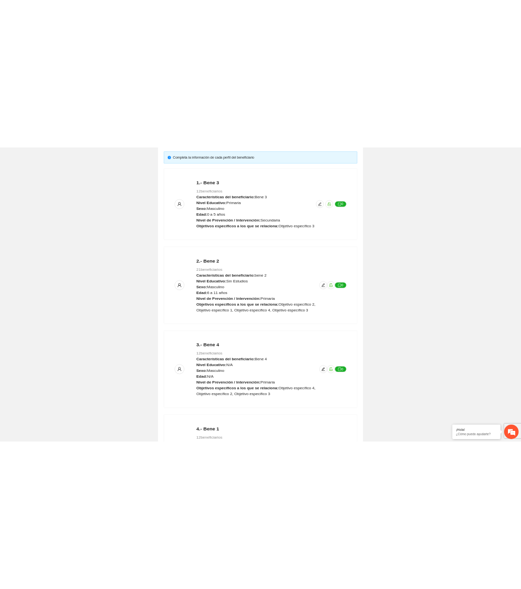
scroll to position [0, 0]
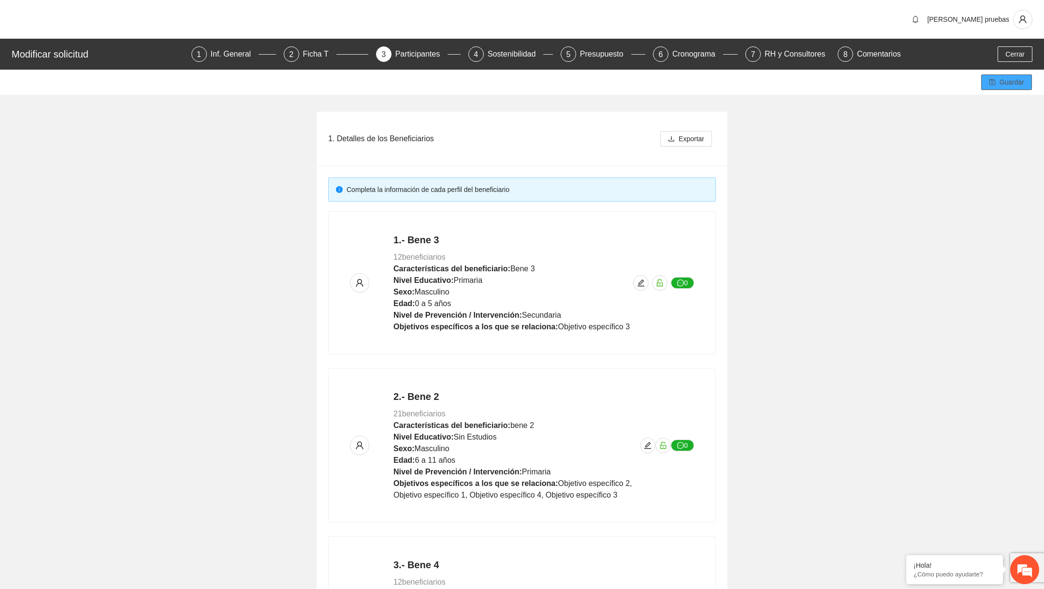
click at [996, 84] on button "Guardar" at bounding box center [1006, 81] width 51 height 15
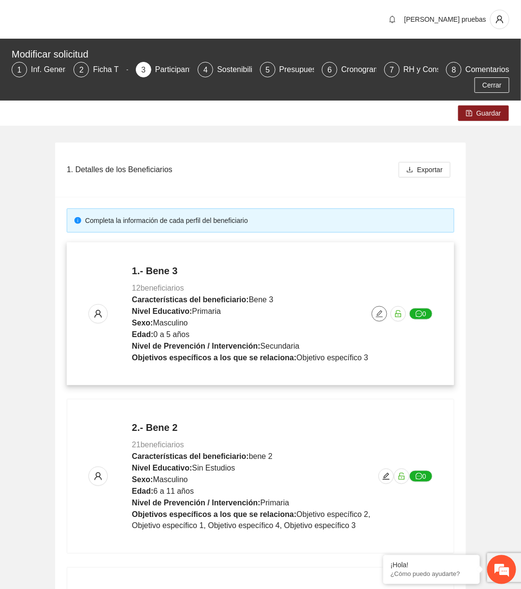
scroll to position [369, 0]
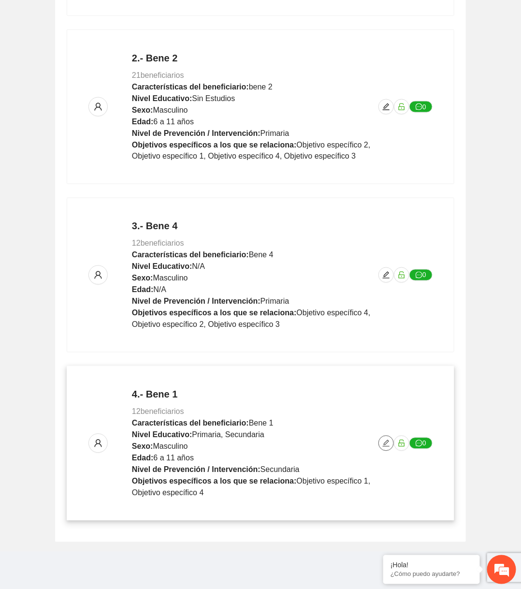
click at [384, 443] on icon "edit" at bounding box center [386, 443] width 7 height 7
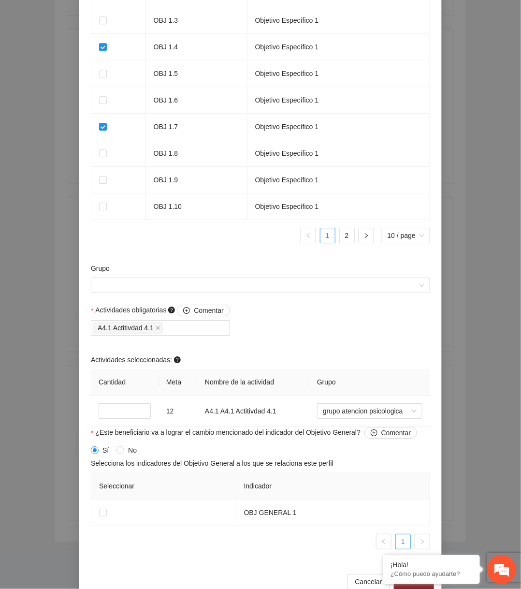
scroll to position [732, 0]
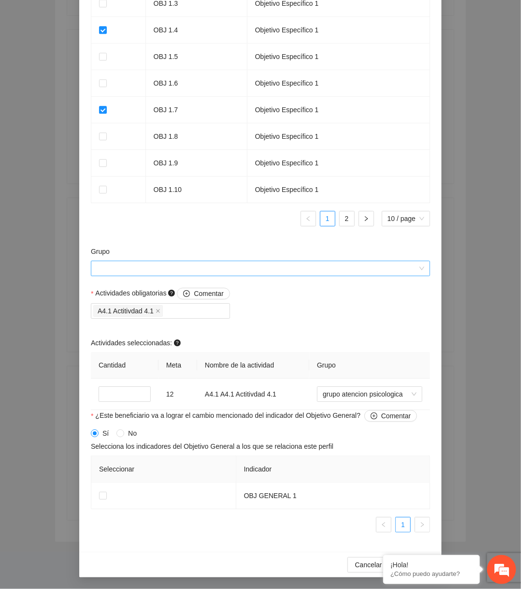
click at [325, 272] on input "Grupo" at bounding box center [257, 268] width 321 height 15
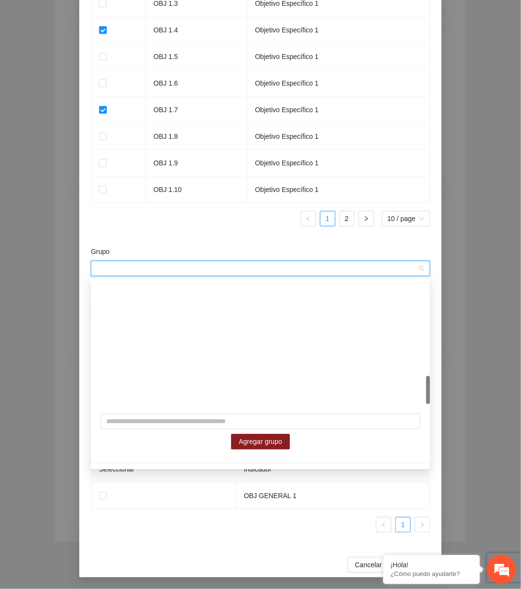
scroll to position [418, 0]
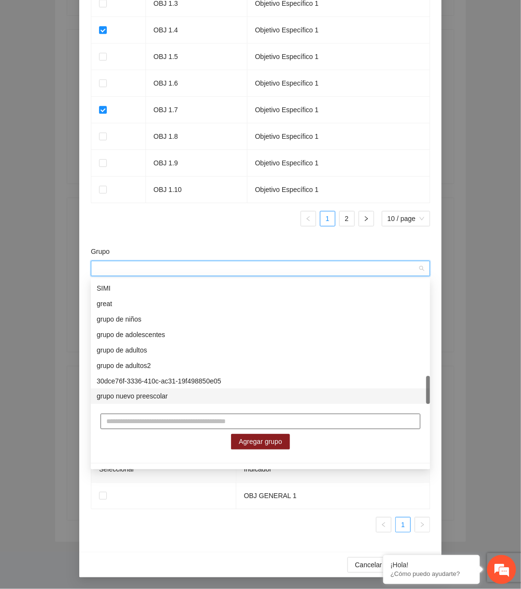
click at [204, 421] on input "text" at bounding box center [261, 421] width 320 height 15
type input "**********"
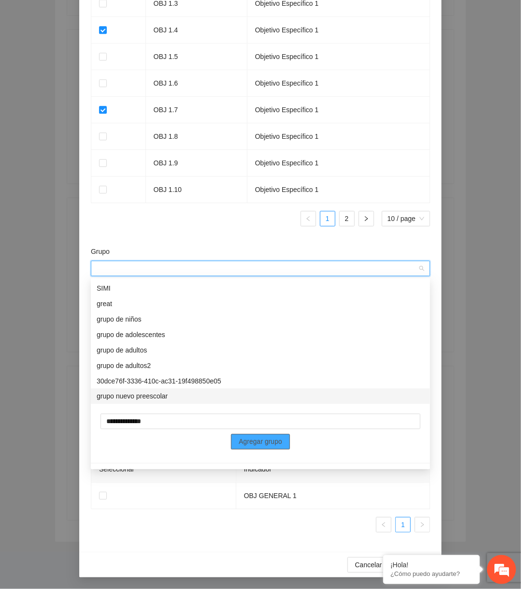
click at [276, 443] on span "Agregar grupo" at bounding box center [261, 442] width 44 height 11
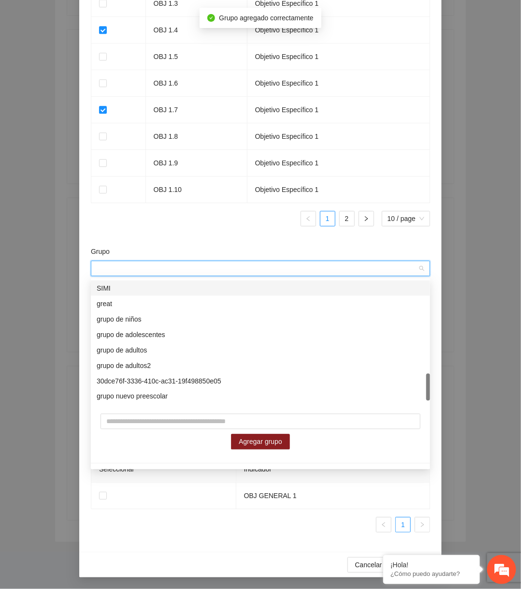
click at [229, 220] on ul "1 2 10 / page" at bounding box center [260, 218] width 339 height 15
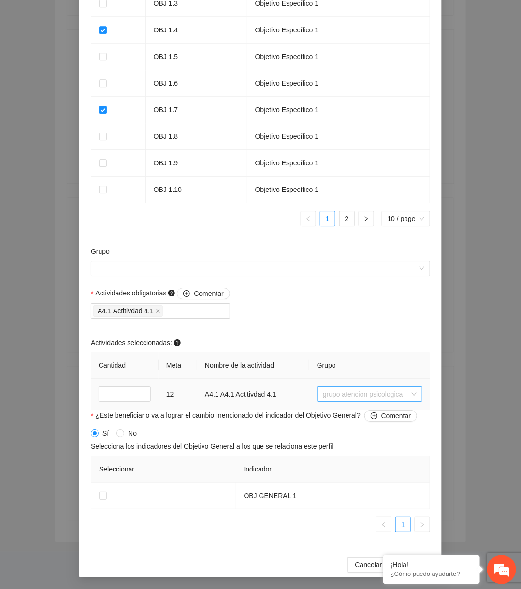
click at [347, 401] on span "grupo atencion psicologica" at bounding box center [370, 394] width 94 height 15
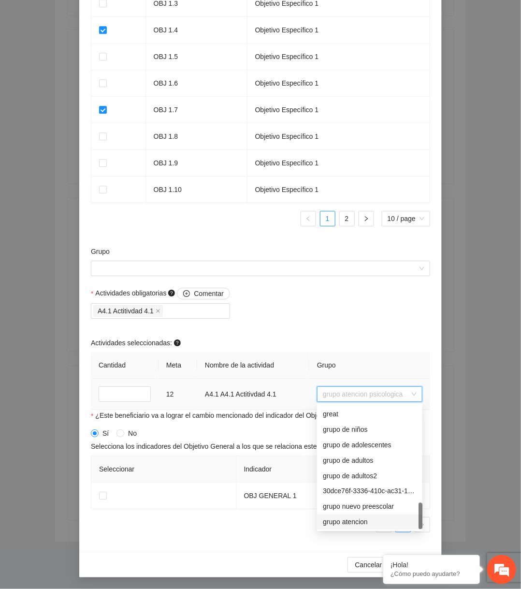
click at [350, 524] on div "grupo atencion" at bounding box center [370, 522] width 94 height 11
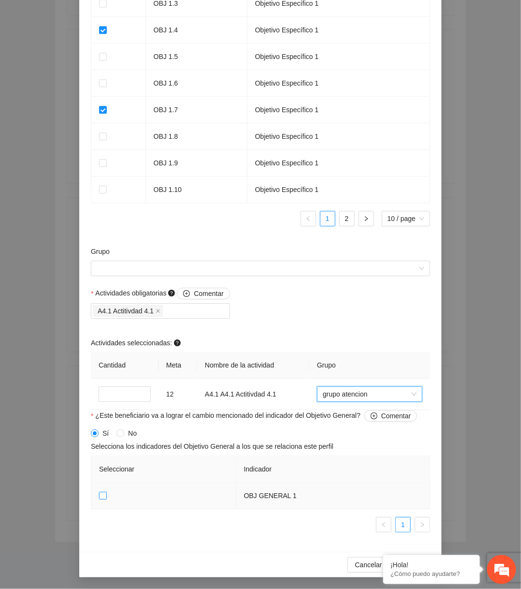
click at [106, 498] on span at bounding box center [103, 496] width 8 height 8
click at [386, 554] on em at bounding box center [384, 556] width 10 height 10
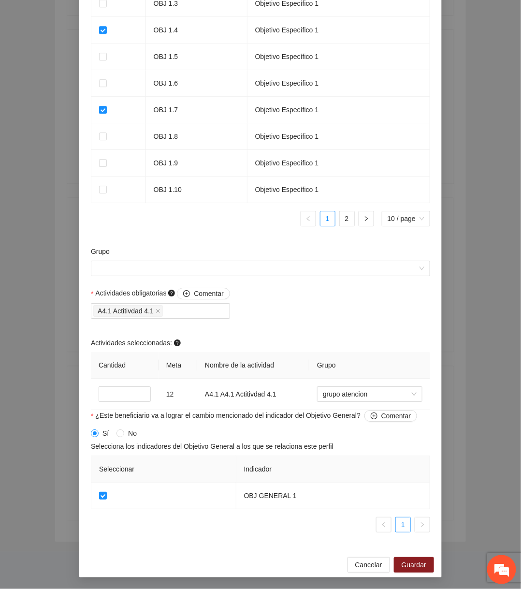
click at [421, 555] on div "Cancelar Guardar" at bounding box center [260, 565] width 363 height 26
click at [420, 560] on span "Guardar" at bounding box center [414, 564] width 25 height 11
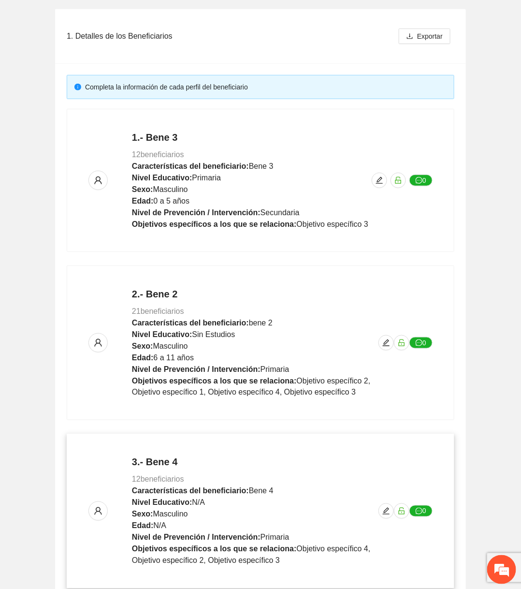
scroll to position [0, 0]
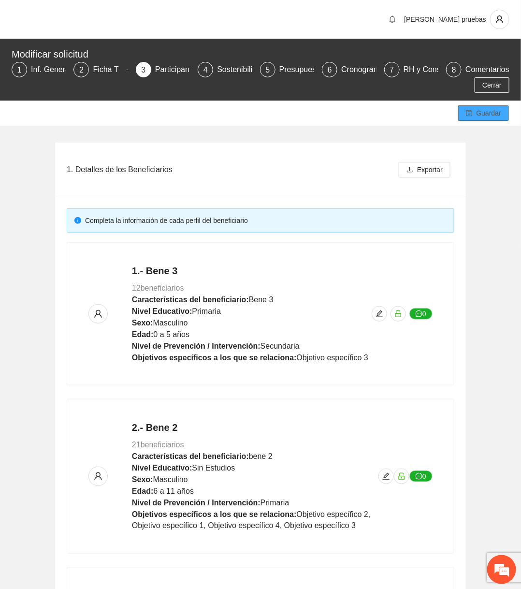
click at [492, 114] on span "Guardar" at bounding box center [489, 113] width 25 height 11
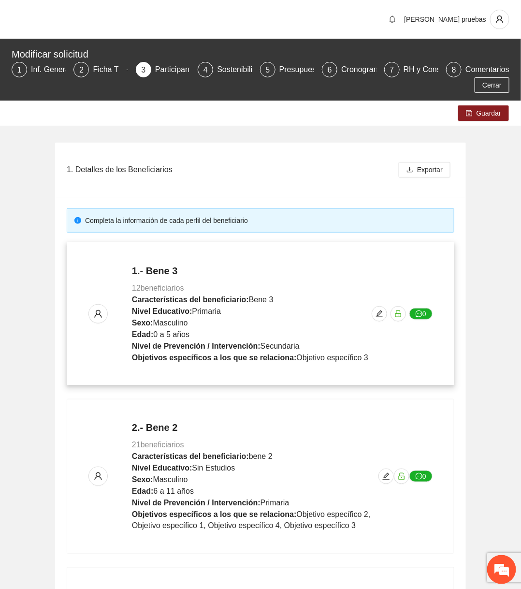
scroll to position [369, 0]
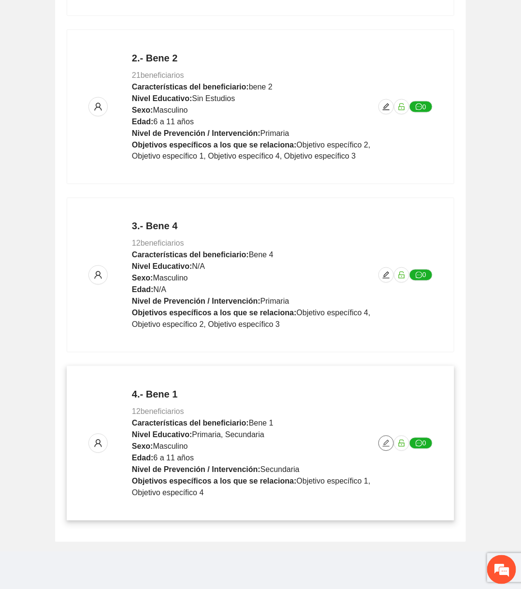
click at [383, 447] on button "button" at bounding box center [386, 443] width 15 height 15
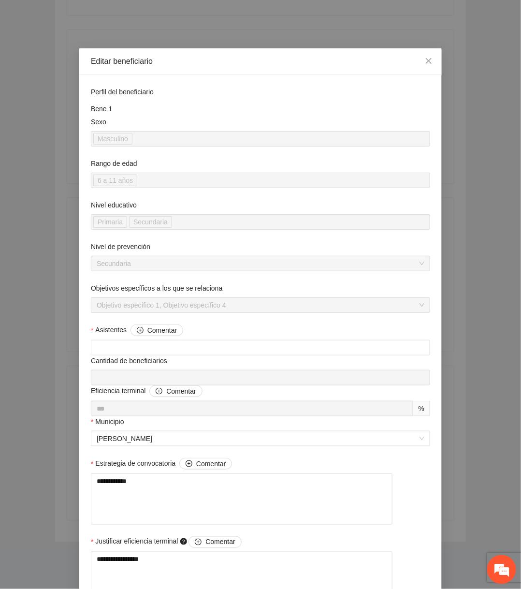
scroll to position [732, 0]
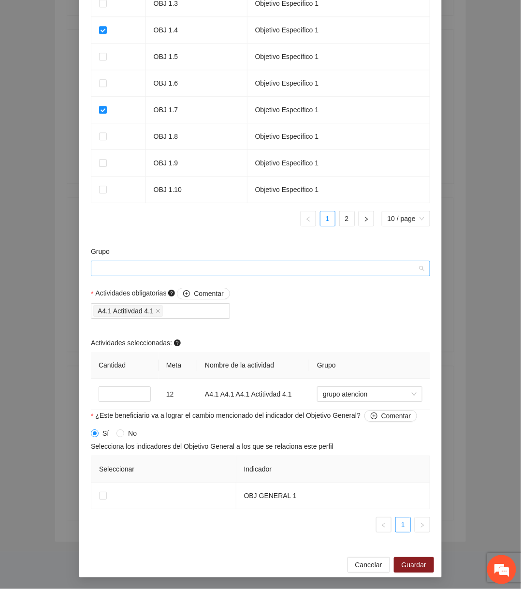
click at [294, 273] on input "Grupo" at bounding box center [257, 268] width 321 height 15
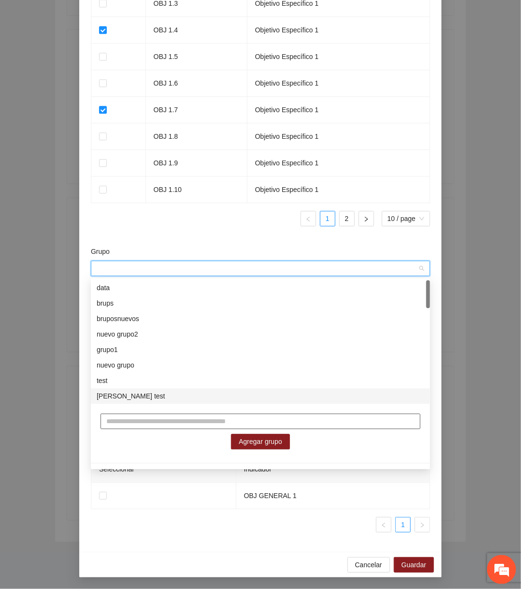
click at [186, 417] on input "text" at bounding box center [261, 421] width 320 height 15
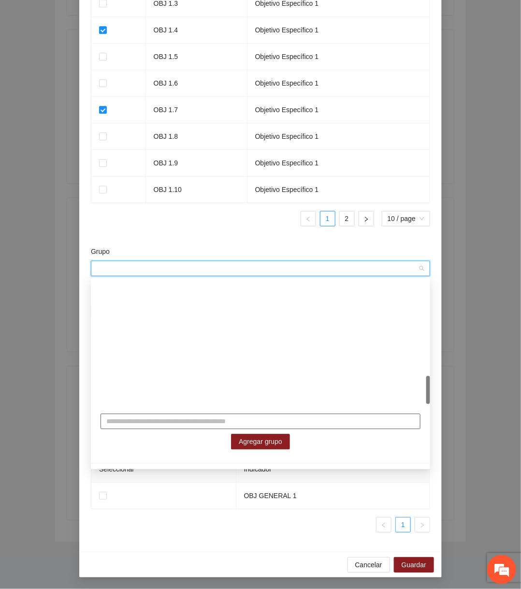
scroll to position [418, 0]
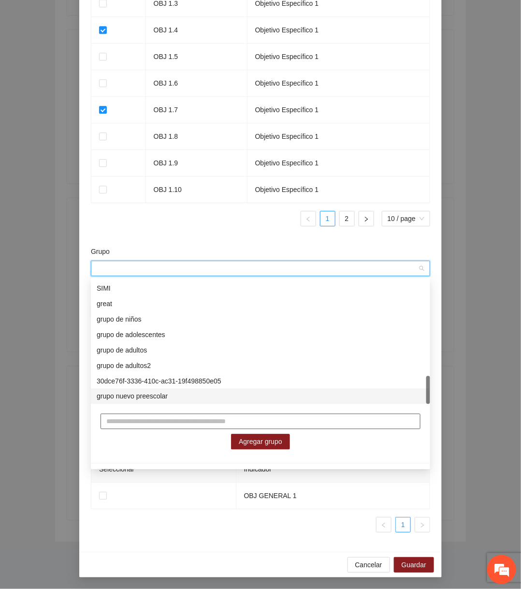
click at [170, 420] on input "text" at bounding box center [261, 421] width 320 height 15
type input "***"
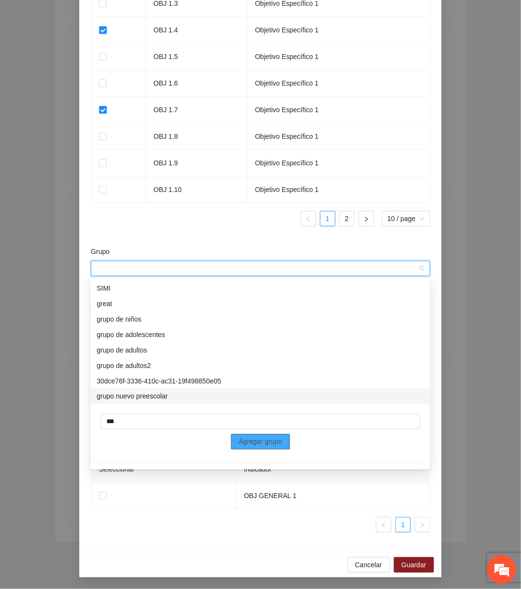
click at [247, 445] on span "Agregar grupo" at bounding box center [261, 442] width 44 height 11
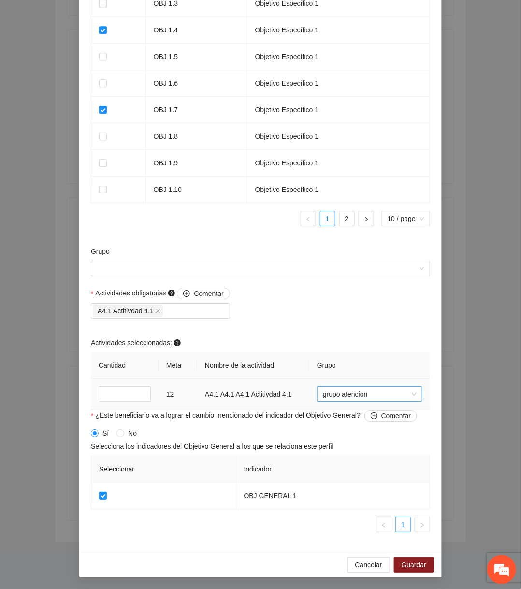
click at [393, 392] on span "grupo atencion" at bounding box center [370, 394] width 94 height 15
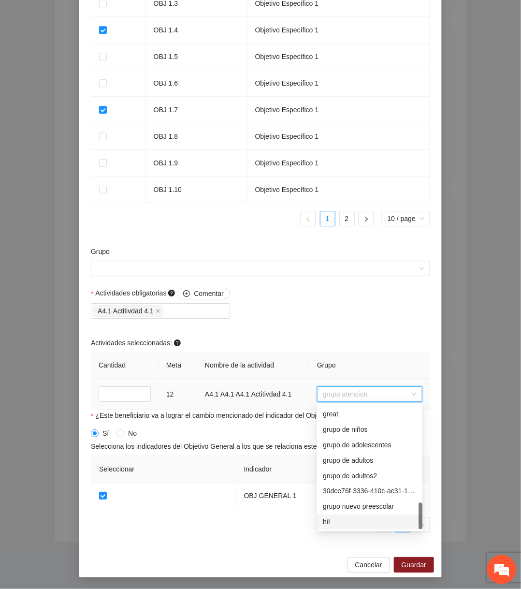
click at [337, 517] on div "hi!" at bounding box center [370, 522] width 94 height 11
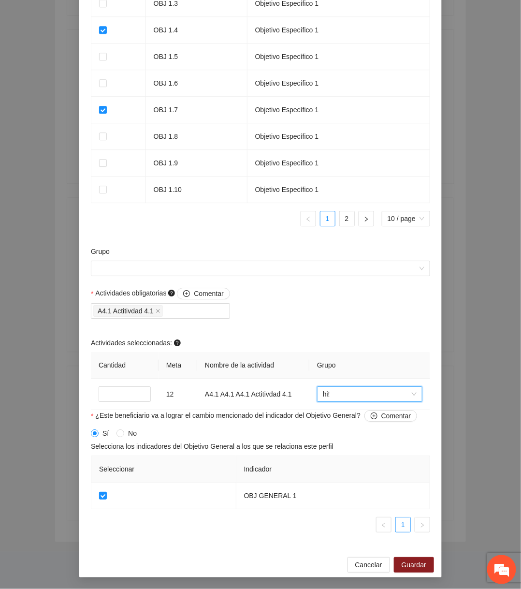
click at [300, 553] on div "Cancelar Guardar" at bounding box center [260, 565] width 363 height 26
click at [406, 561] on span "Guardar" at bounding box center [414, 564] width 25 height 11
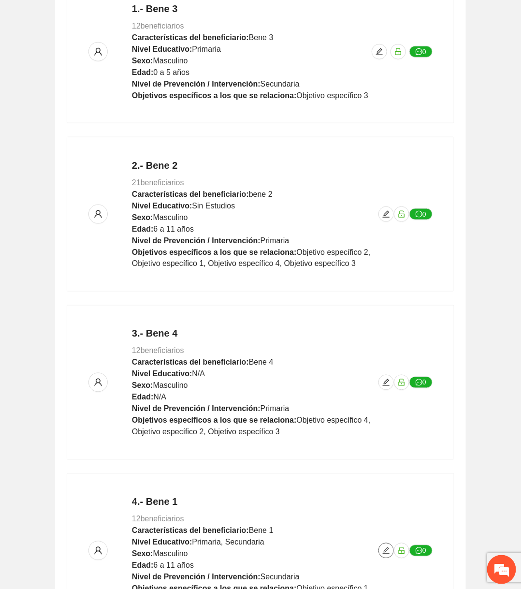
scroll to position [0, 0]
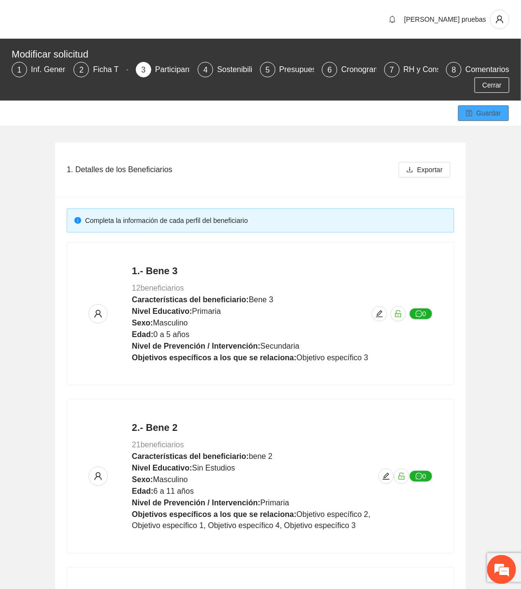
click at [475, 111] on button "Guardar" at bounding box center [483, 112] width 51 height 15
